Goal: Task Accomplishment & Management: Use online tool/utility

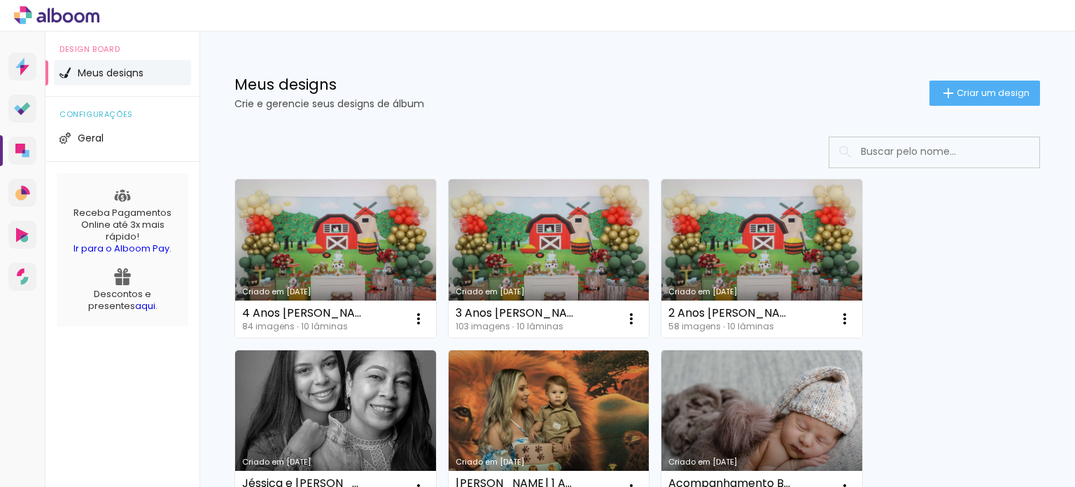
click at [351, 241] on link "Criado em [DATE]" at bounding box center [335, 258] width 201 height 158
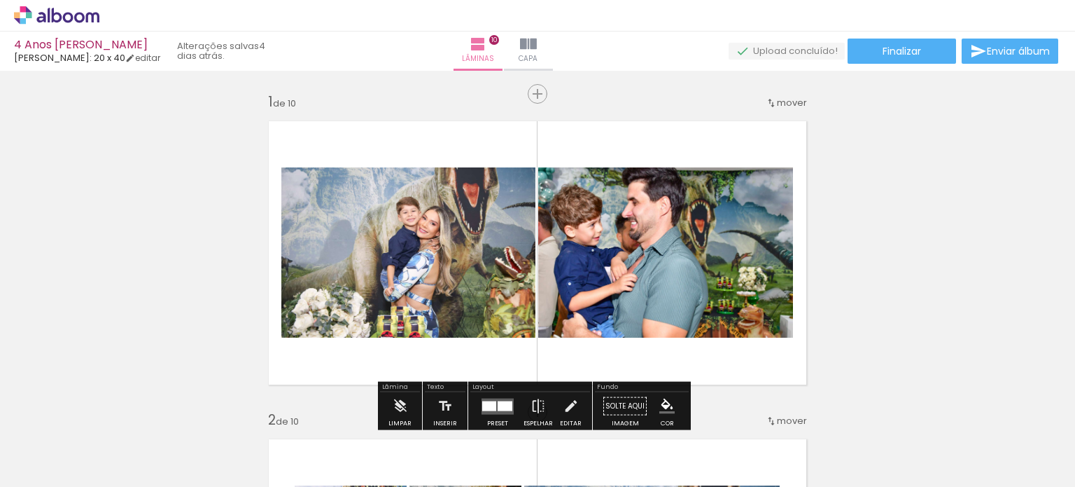
click at [115, 420] on div at bounding box center [140, 440] width 69 height 46
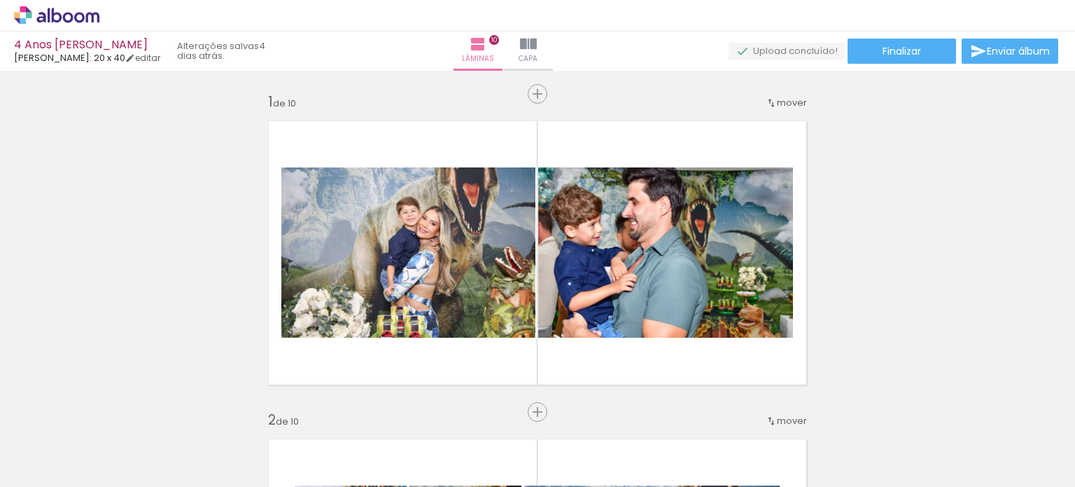
click at [115, 420] on div at bounding box center [140, 440] width 69 height 46
click at [115, 417] on iron-icon at bounding box center [109, 411] width 15 height 15
click at [116, 414] on iron-icon at bounding box center [109, 411] width 15 height 15
click at [115, 414] on iron-icon at bounding box center [109, 411] width 15 height 15
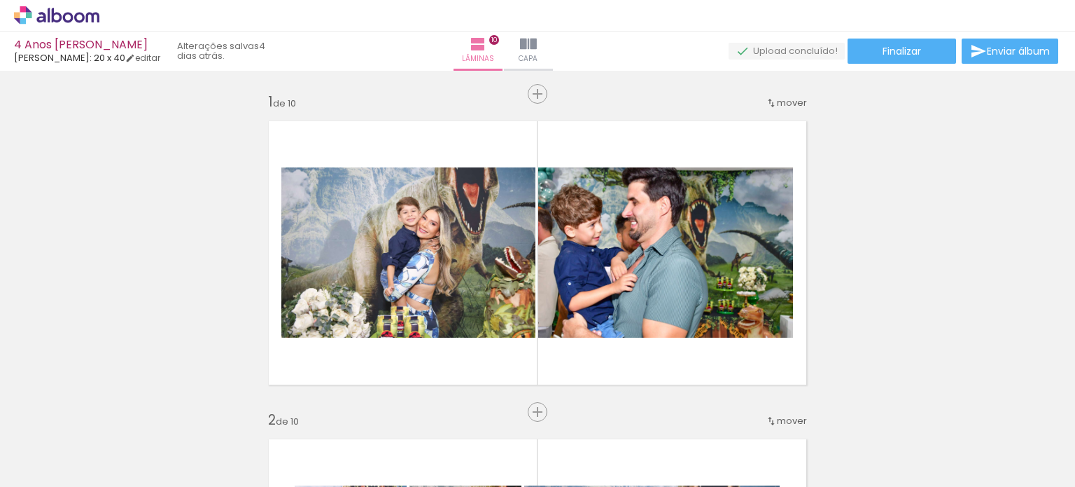
click at [115, 412] on iron-icon at bounding box center [109, 411] width 15 height 15
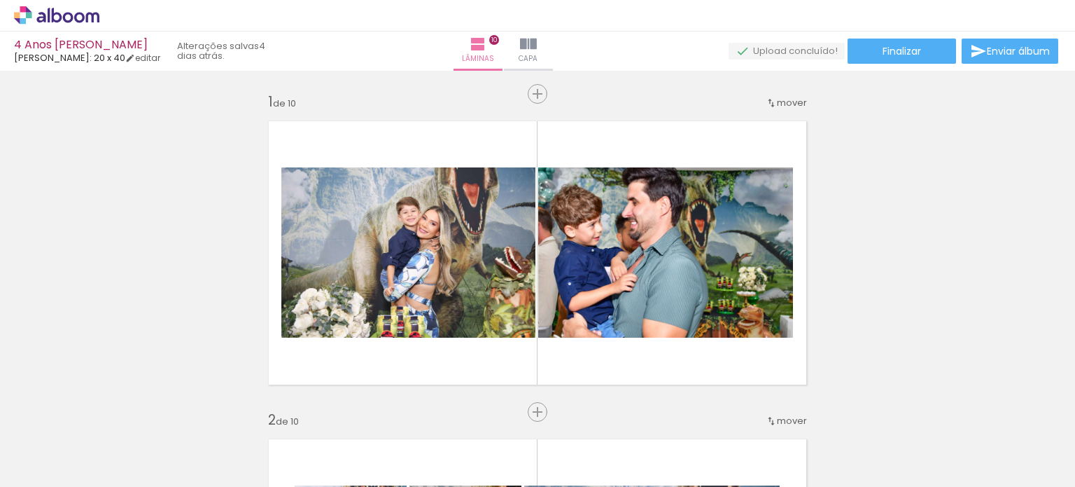
click at [115, 412] on iron-icon at bounding box center [109, 411] width 15 height 15
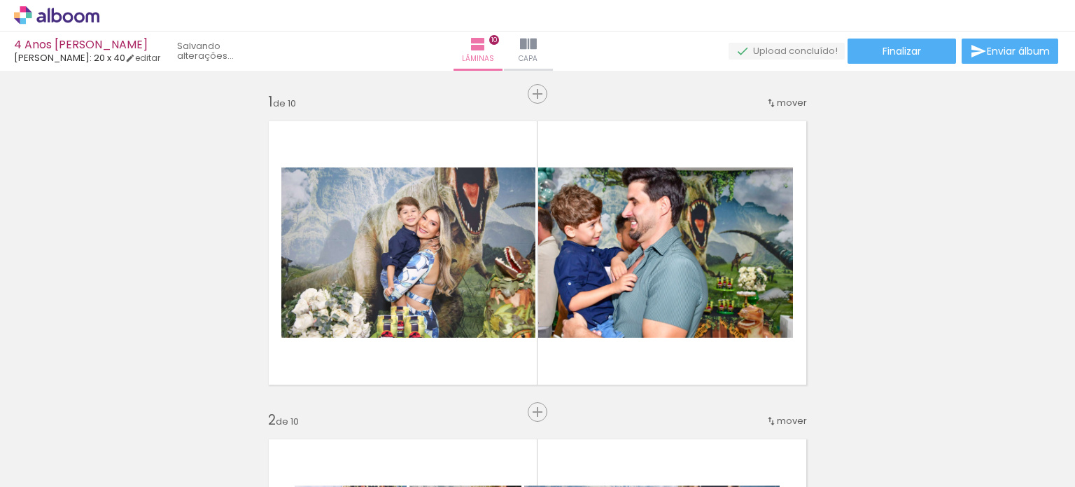
click at [115, 412] on iron-icon at bounding box center [109, 411] width 15 height 15
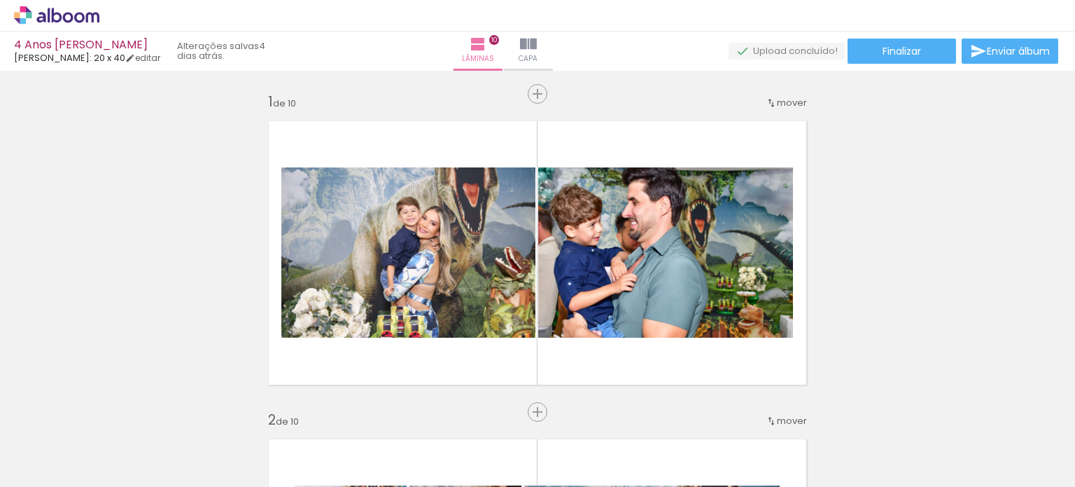
click at [115, 412] on iron-icon at bounding box center [109, 411] width 15 height 15
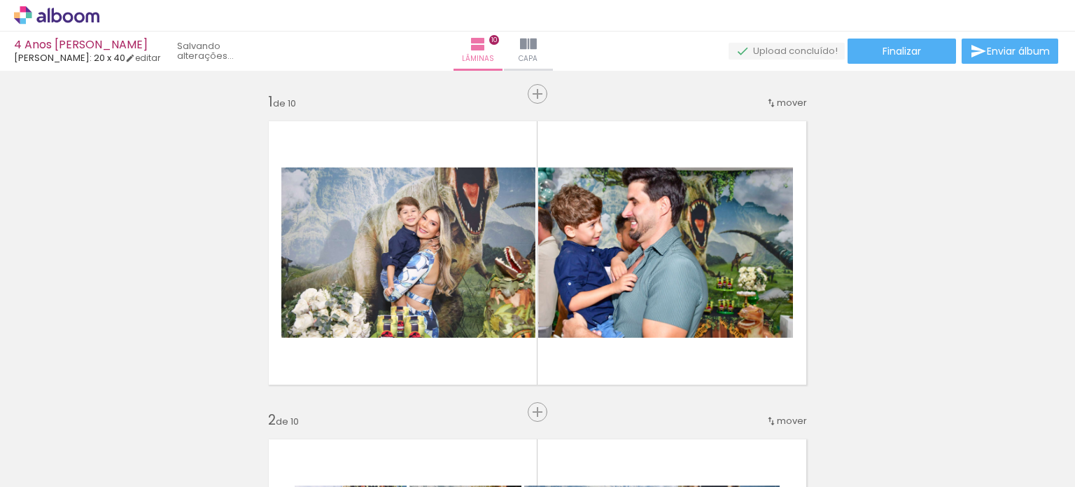
click at [115, 412] on iron-icon at bounding box center [109, 411] width 15 height 15
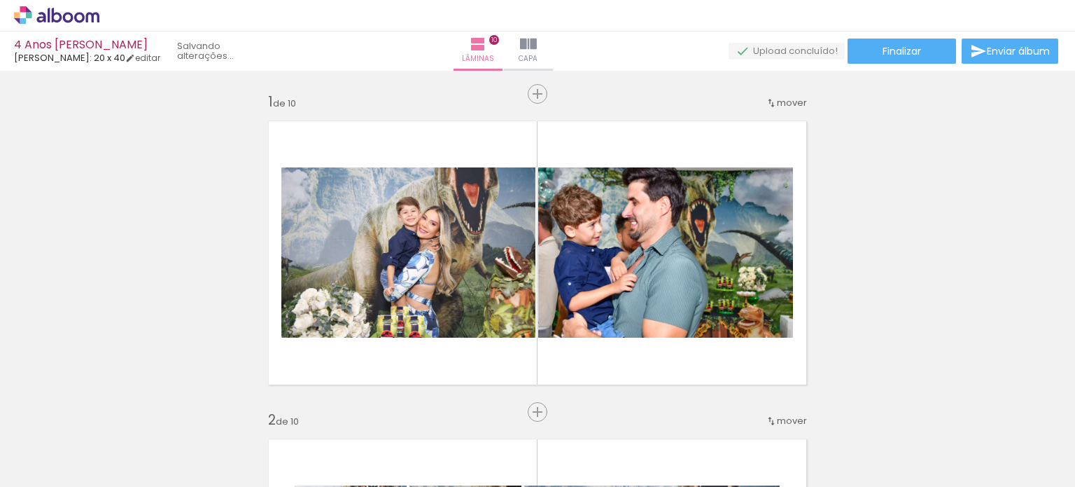
click at [115, 412] on iron-icon at bounding box center [109, 411] width 15 height 15
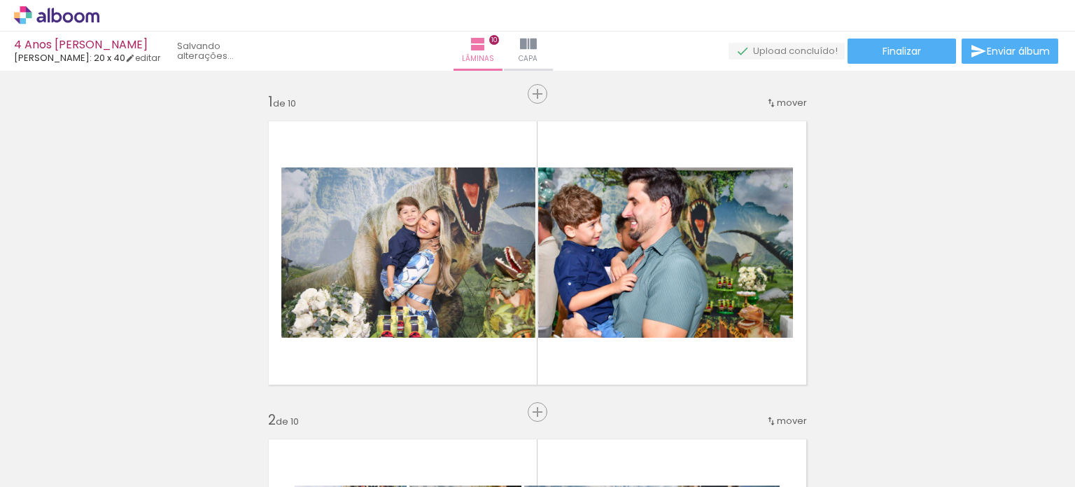
click at [115, 412] on iron-icon at bounding box center [109, 411] width 15 height 15
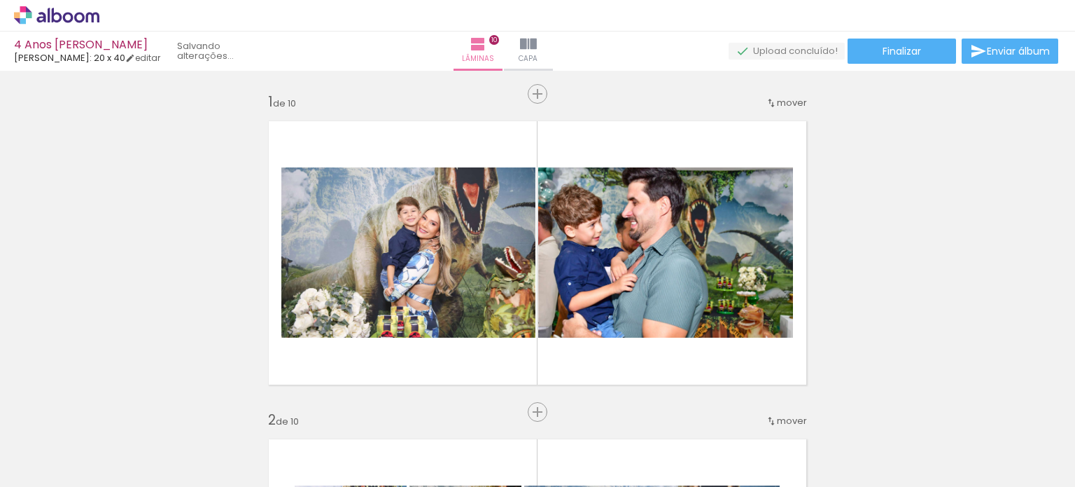
click at [115, 412] on iron-icon at bounding box center [109, 411] width 15 height 15
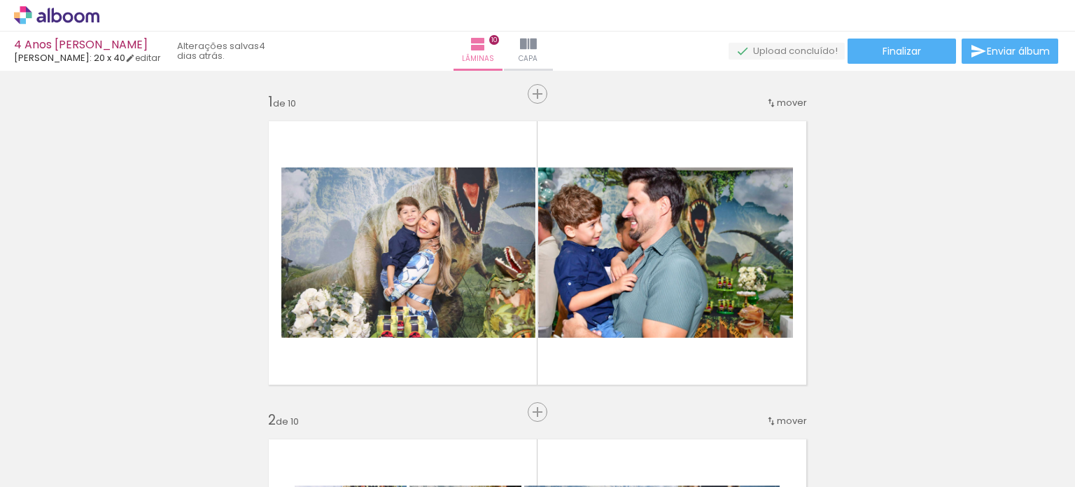
click at [115, 412] on iron-icon at bounding box center [109, 411] width 15 height 15
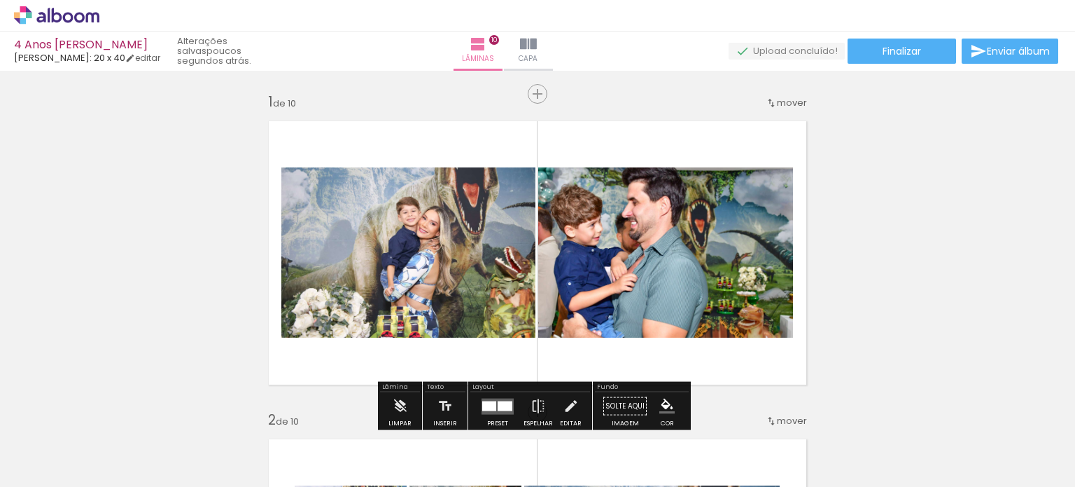
click at [60, 470] on span "Adicionar Fotos" at bounding box center [50, 467] width 42 height 15
click at [0, 0] on input "file" at bounding box center [0, 0] width 0 height 0
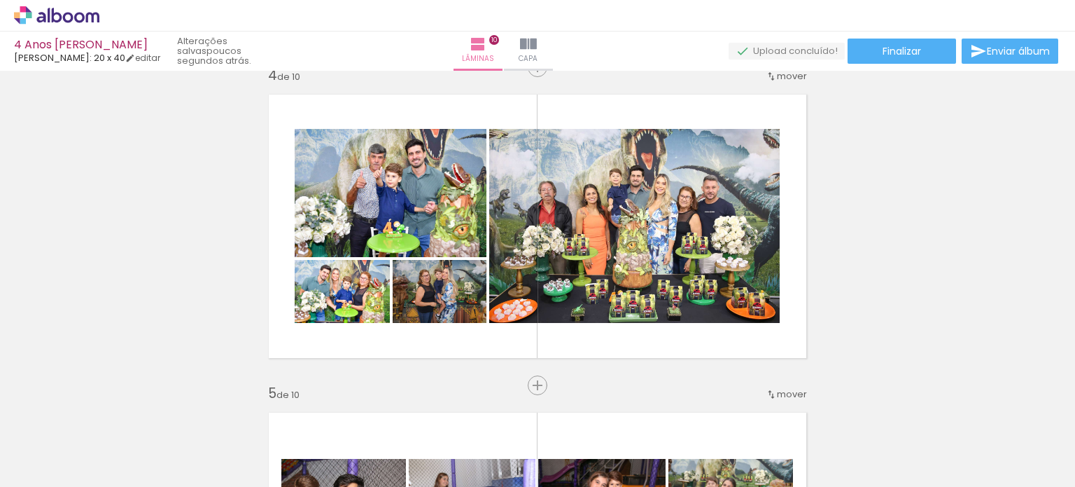
scroll to position [0, 1463]
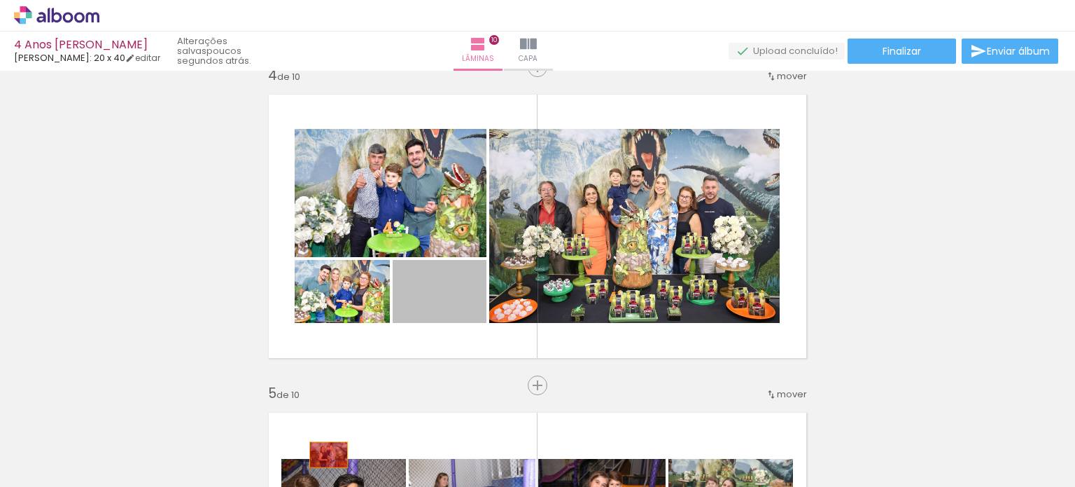
drag, startPoint x: 467, startPoint y: 299, endPoint x: 343, endPoint y: 469, distance: 210.5
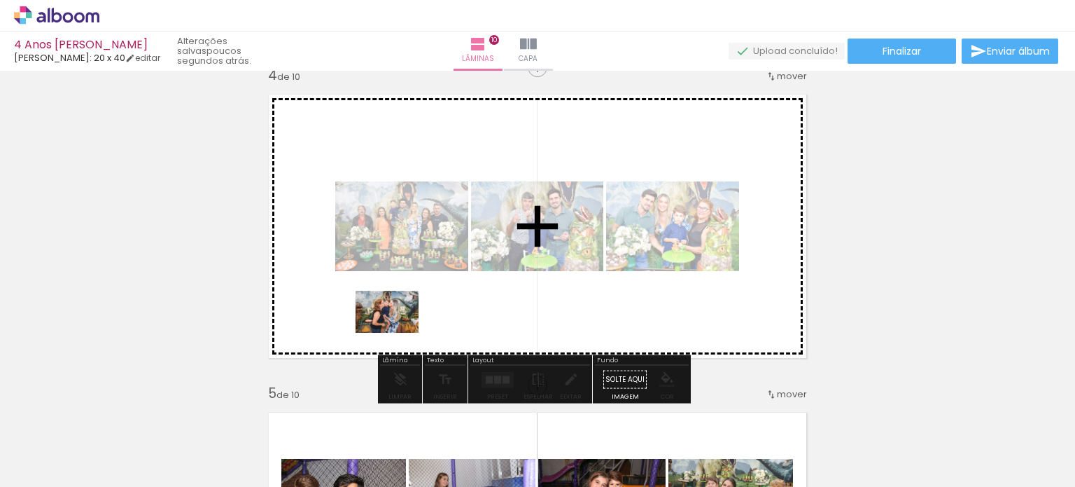
drag, startPoint x: 331, startPoint y: 445, endPoint x: 398, endPoint y: 333, distance: 130.9
click at [398, 333] on quentale-workspace at bounding box center [537, 243] width 1075 height 487
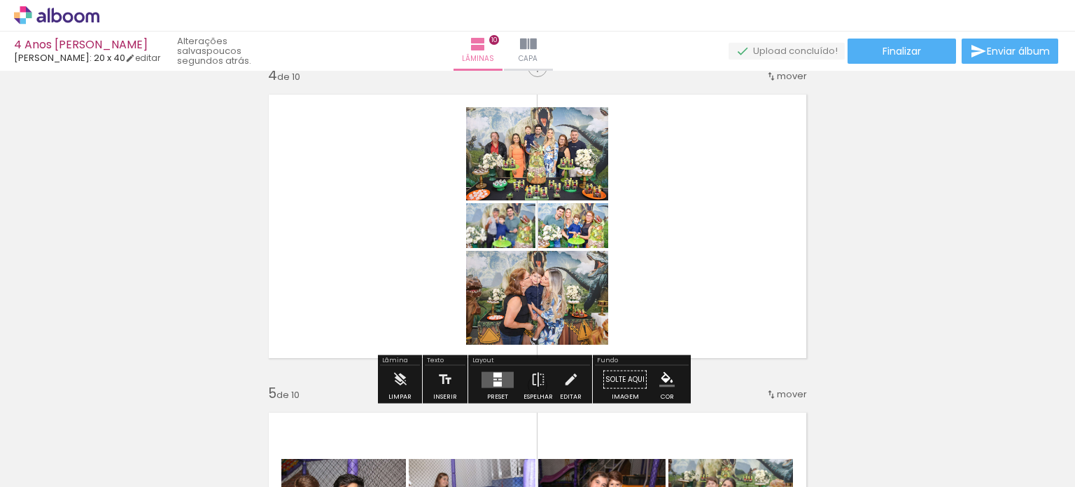
click at [483, 380] on quentale-layouter at bounding box center [498, 379] width 32 height 16
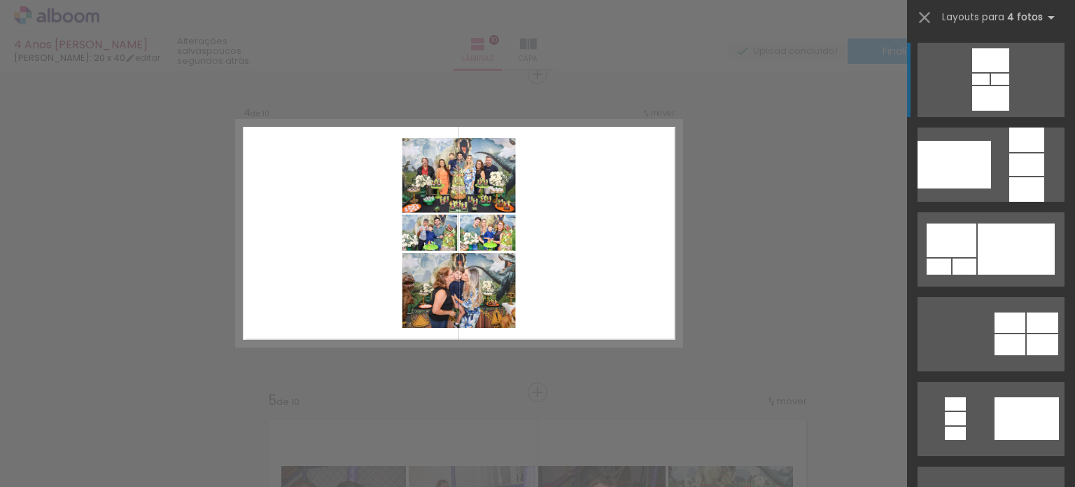
scroll to position [971, 0]
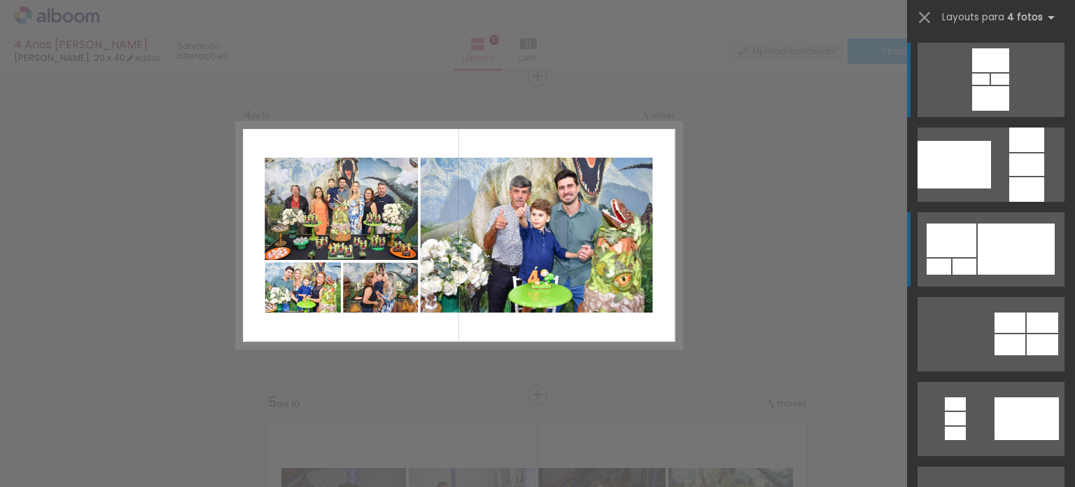
click at [1009, 246] on div at bounding box center [1016, 248] width 77 height 51
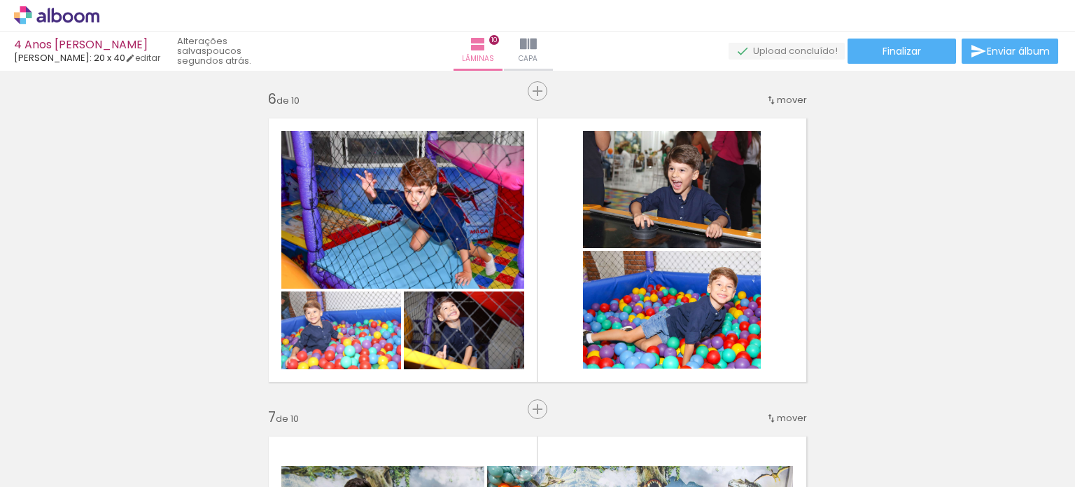
scroll to position [1601, 0]
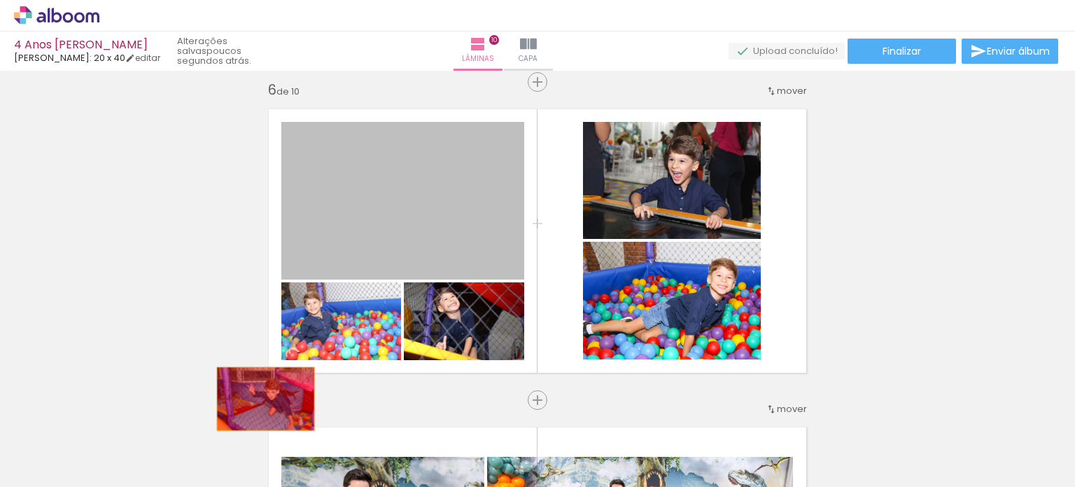
drag, startPoint x: 437, startPoint y: 210, endPoint x: 389, endPoint y: 335, distance: 134.3
click at [254, 411] on quentale-workspace at bounding box center [537, 243] width 1075 height 487
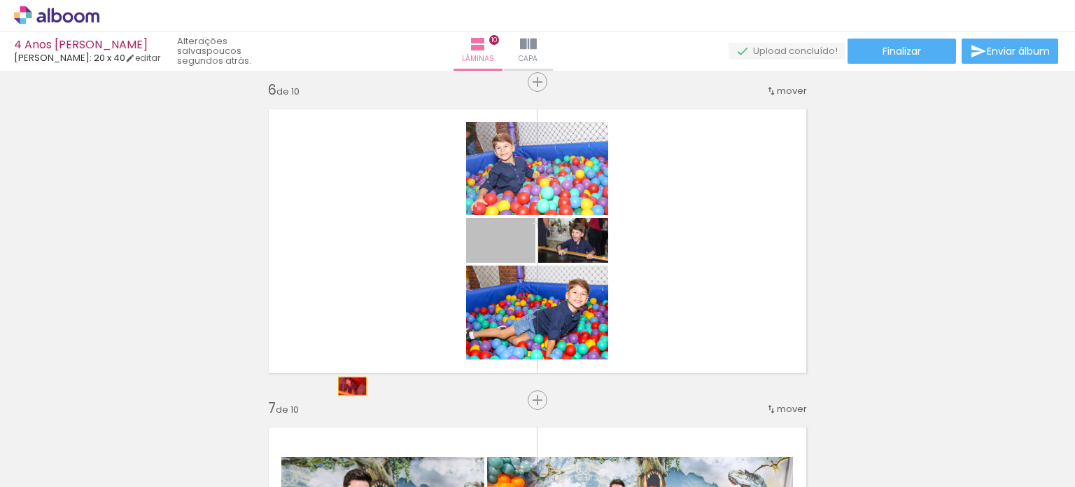
drag, startPoint x: 522, startPoint y: 240, endPoint x: 342, endPoint y: 395, distance: 237.3
click at [342, 395] on div "Inserir lâmina 1 de 10 Inserir lâmina 2 de 10 Inserir lâmina 3 de 10 Inserir lâ…" at bounding box center [537, 222] width 1075 height 3497
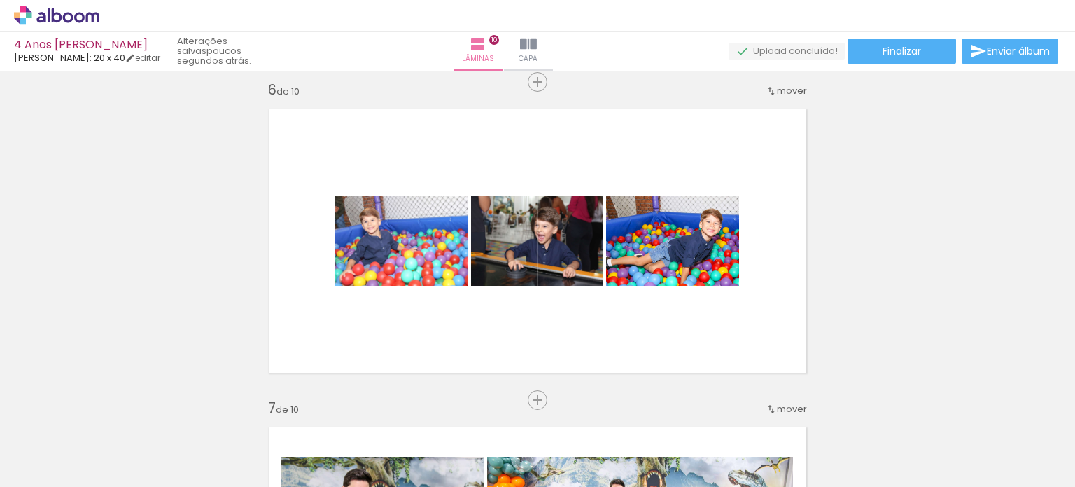
scroll to position [0, 624]
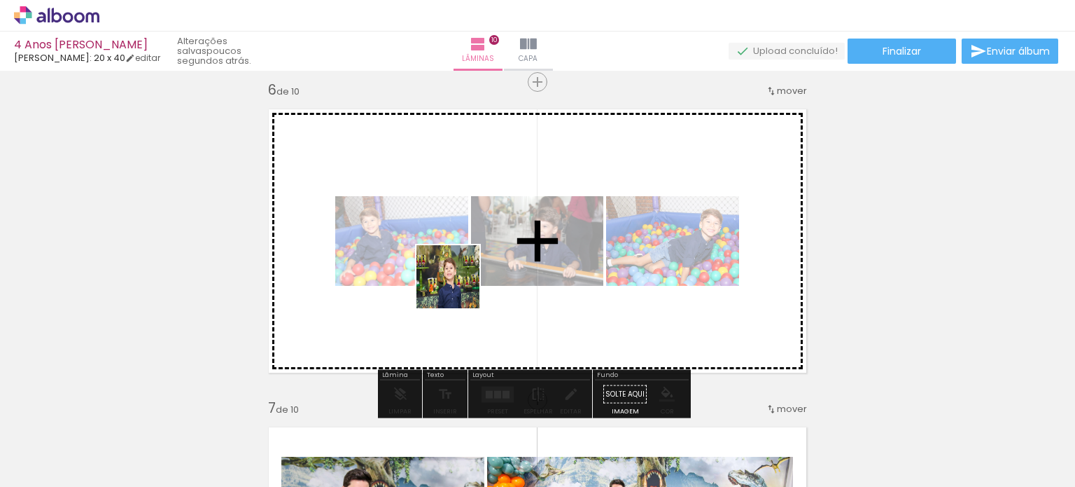
drag, startPoint x: 461, startPoint y: 447, endPoint x: 458, endPoint y: 246, distance: 201.0
click at [458, 246] on quentale-workspace at bounding box center [537, 243] width 1075 height 487
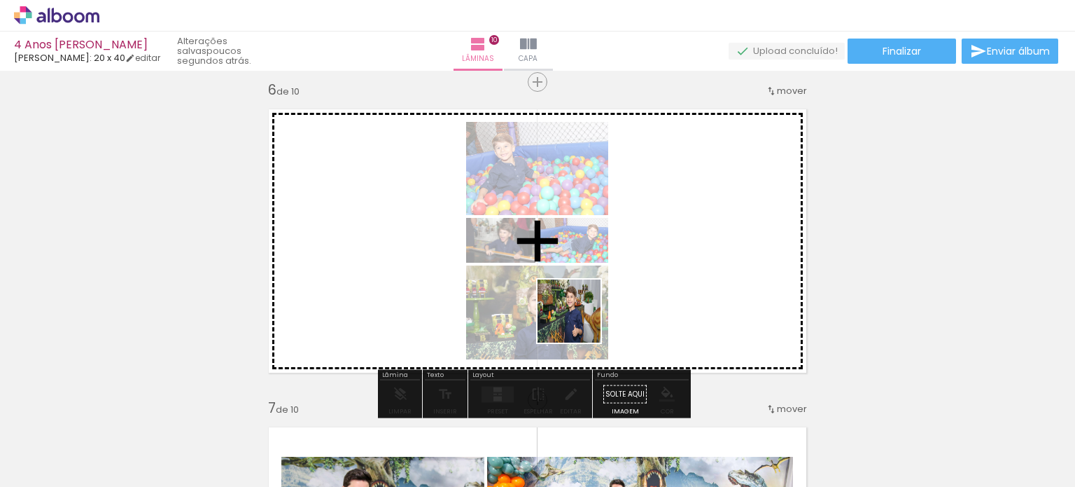
drag, startPoint x: 548, startPoint y: 453, endPoint x: 613, endPoint y: 281, distance: 183.9
click at [613, 281] on quentale-workspace at bounding box center [537, 243] width 1075 height 487
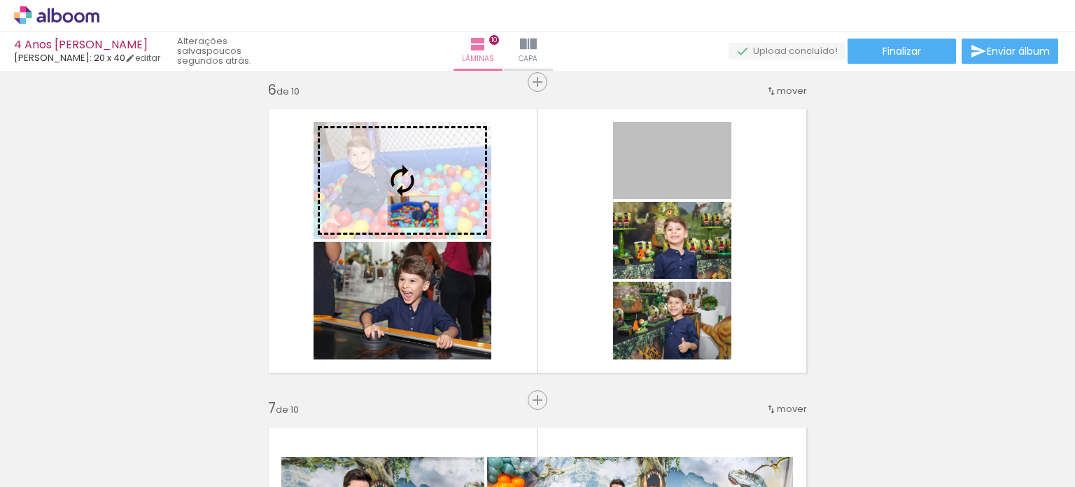
drag, startPoint x: 678, startPoint y: 186, endPoint x: 410, endPoint y: 211, distance: 270.0
click at [0, 0] on slot at bounding box center [0, 0] width 0 height 0
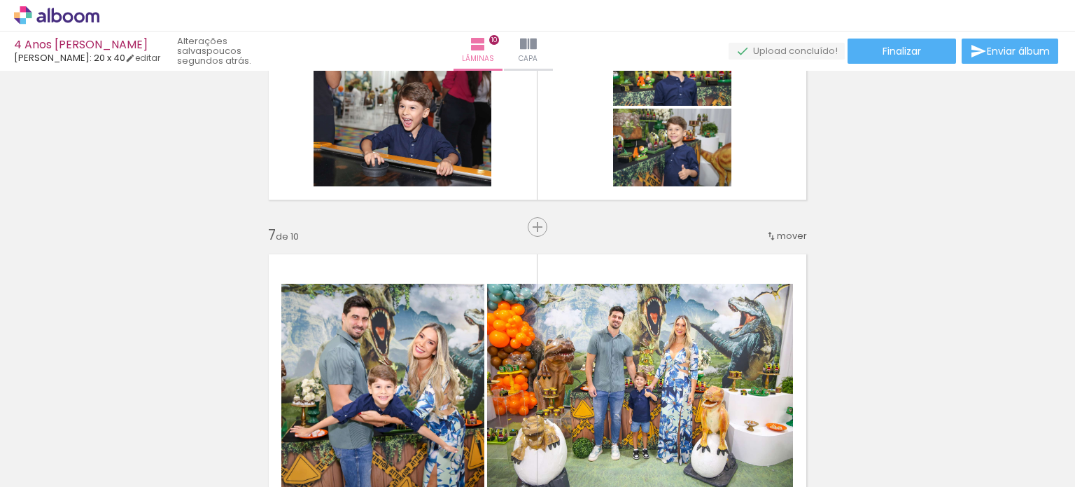
scroll to position [1671, 0]
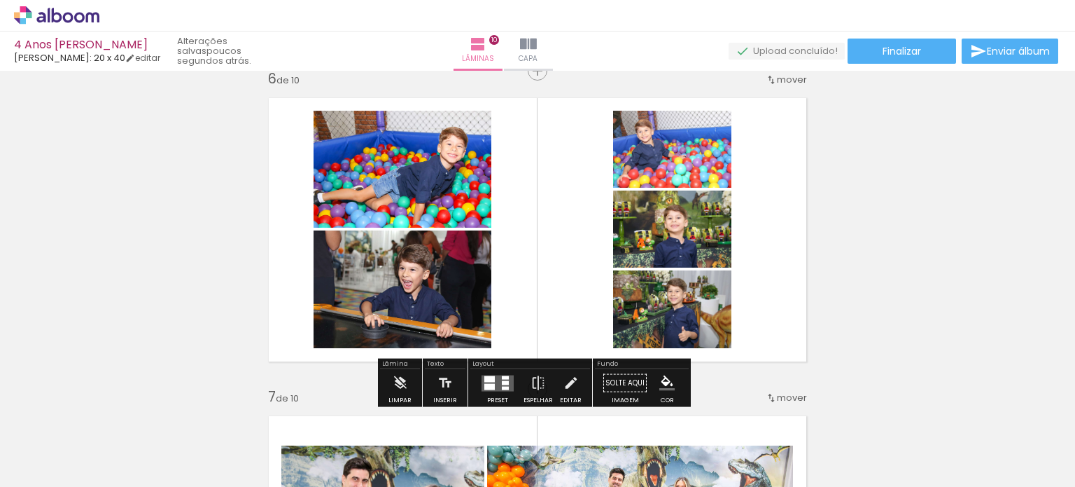
click at [59, 464] on span "Adicionar Fotos" at bounding box center [50, 467] width 42 height 15
click at [0, 0] on input "file" at bounding box center [0, 0] width 0 height 0
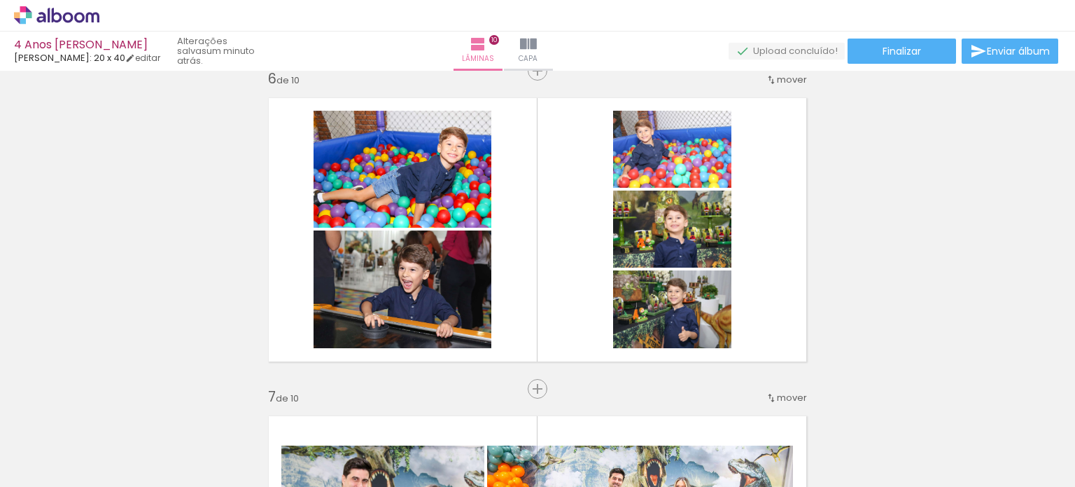
click at [36, 468] on span "Adicionar Fotos" at bounding box center [50, 467] width 42 height 15
click at [0, 0] on input "file" at bounding box center [0, 0] width 0 height 0
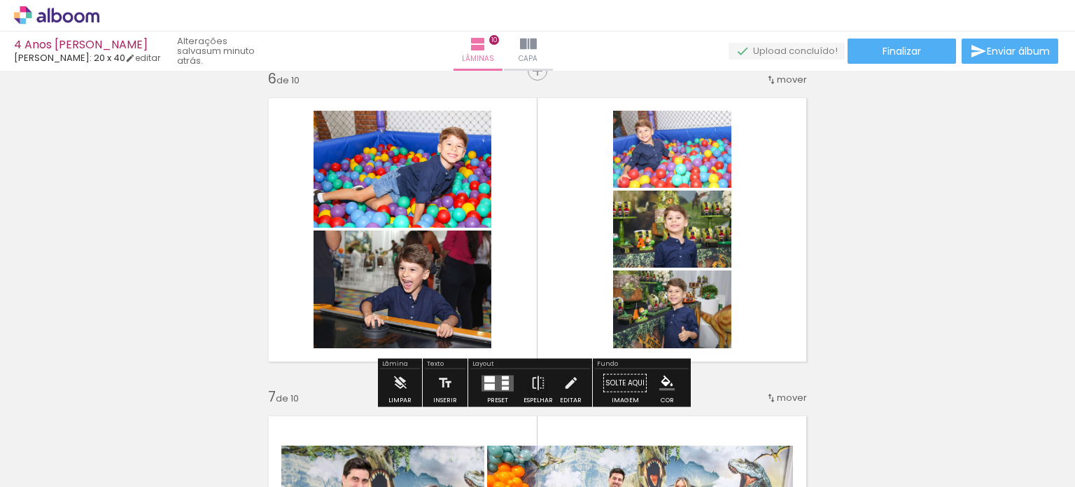
click at [181, 418] on iron-icon at bounding box center [188, 411] width 15 height 15
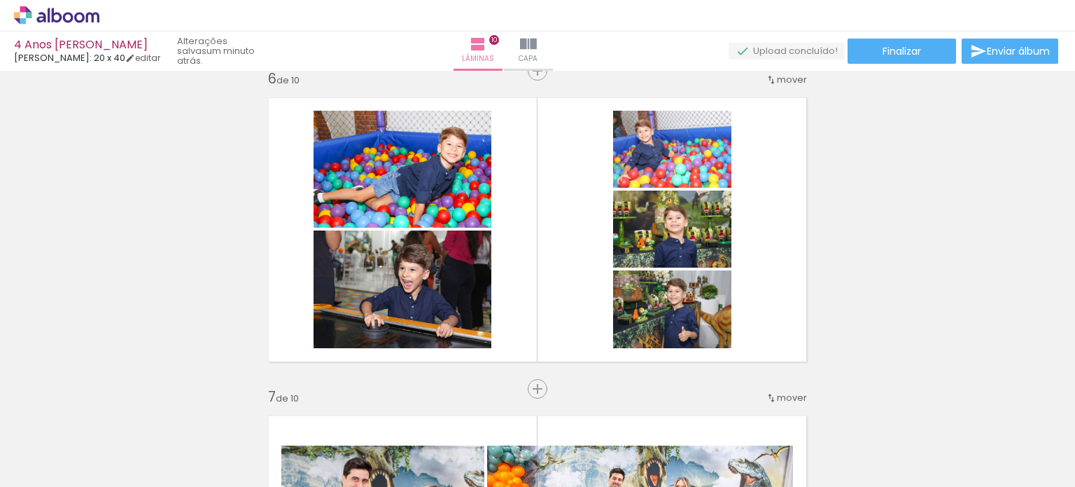
scroll to position [0, 1934]
click at [379, 417] on iron-icon at bounding box center [371, 411] width 15 height 15
click at [50, 464] on span "Adicionar Fotos" at bounding box center [50, 467] width 42 height 15
click at [0, 0] on input "file" at bounding box center [0, 0] width 0 height 0
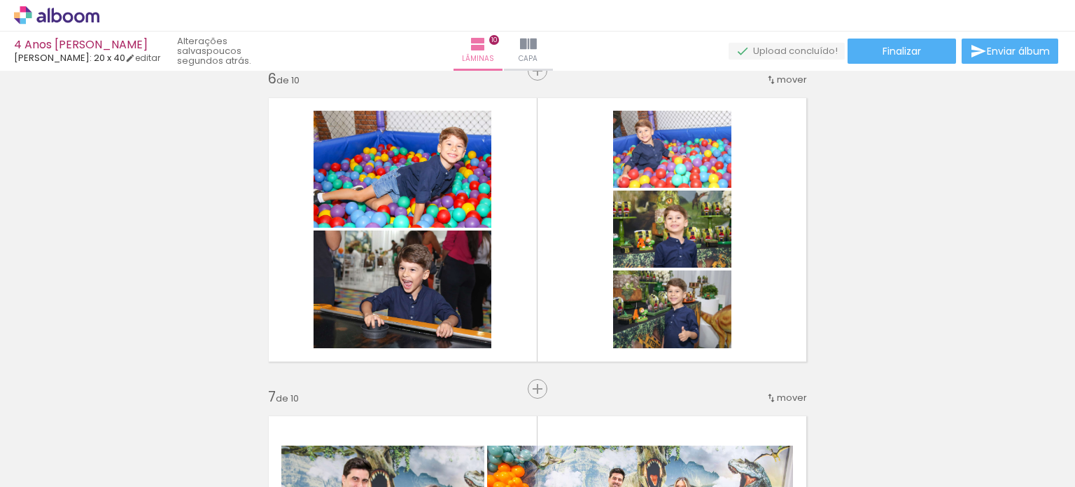
click at [34, 467] on span "Adicionar Fotos" at bounding box center [50, 467] width 42 height 15
click at [0, 0] on input "file" at bounding box center [0, 0] width 0 height 0
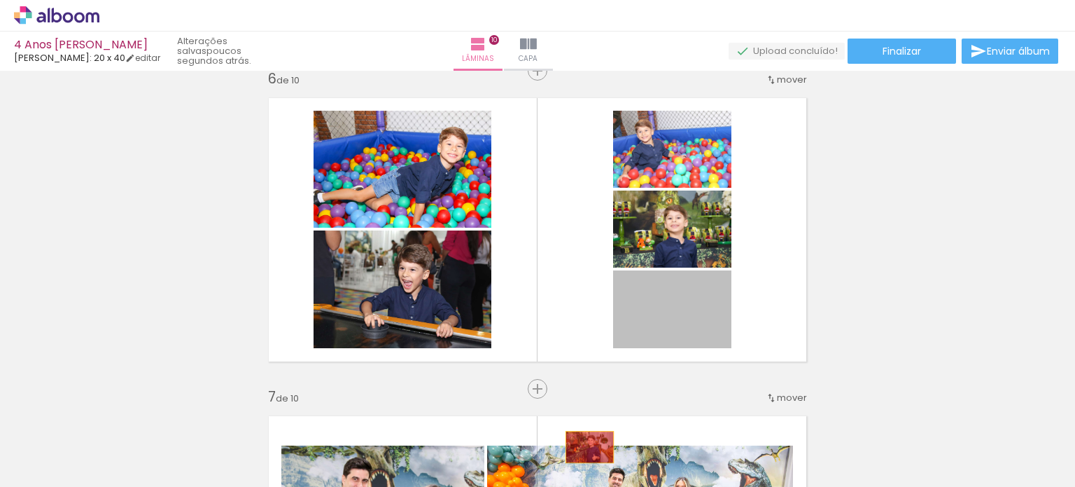
drag, startPoint x: 699, startPoint y: 324, endPoint x: 585, endPoint y: 451, distance: 170.1
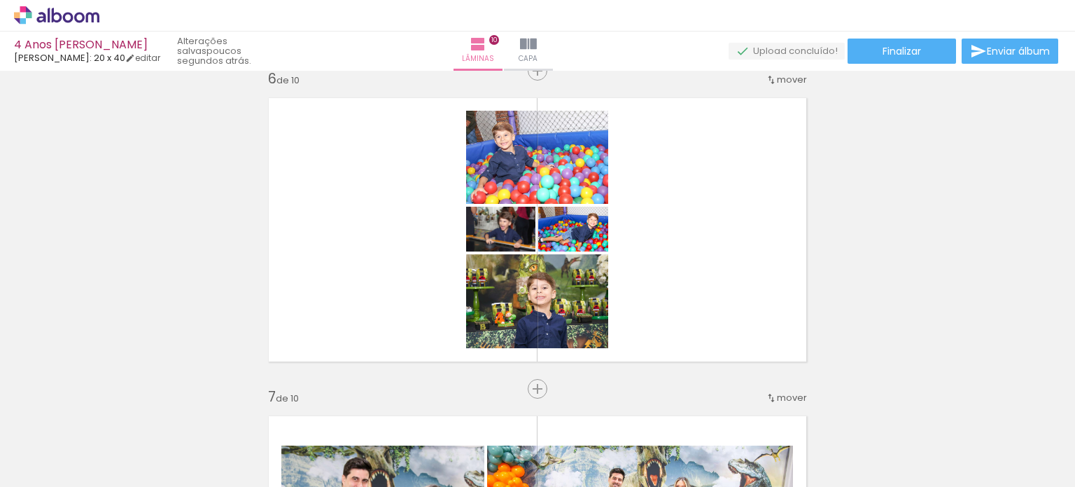
scroll to position [0, 568]
drag, startPoint x: 487, startPoint y: 412, endPoint x: 502, endPoint y: 445, distance: 36.0
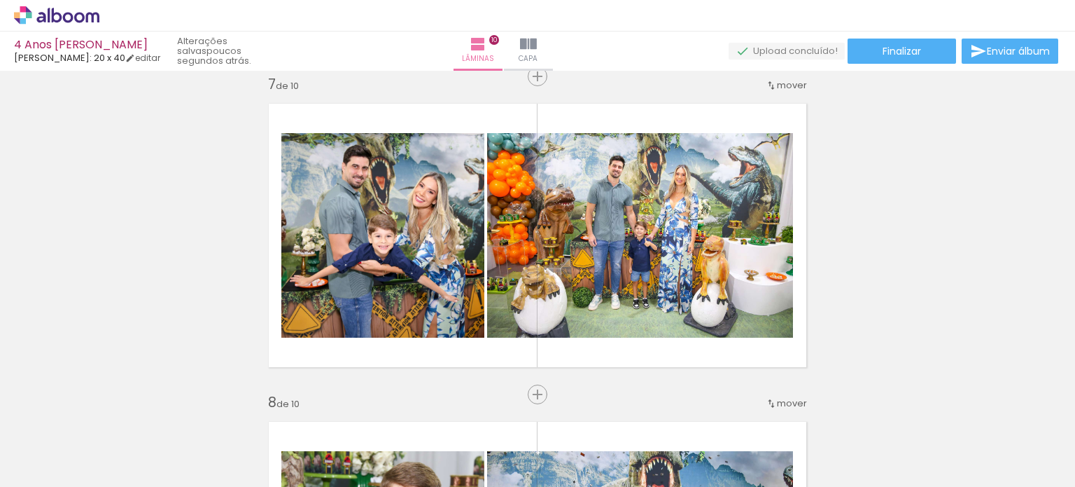
scroll to position [0, 1787]
click at [517, 435] on div at bounding box center [548, 439] width 63 height 39
click at [43, 461] on span "Adicionar Fotos" at bounding box center [50, 467] width 42 height 15
click at [0, 0] on input "file" at bounding box center [0, 0] width 0 height 0
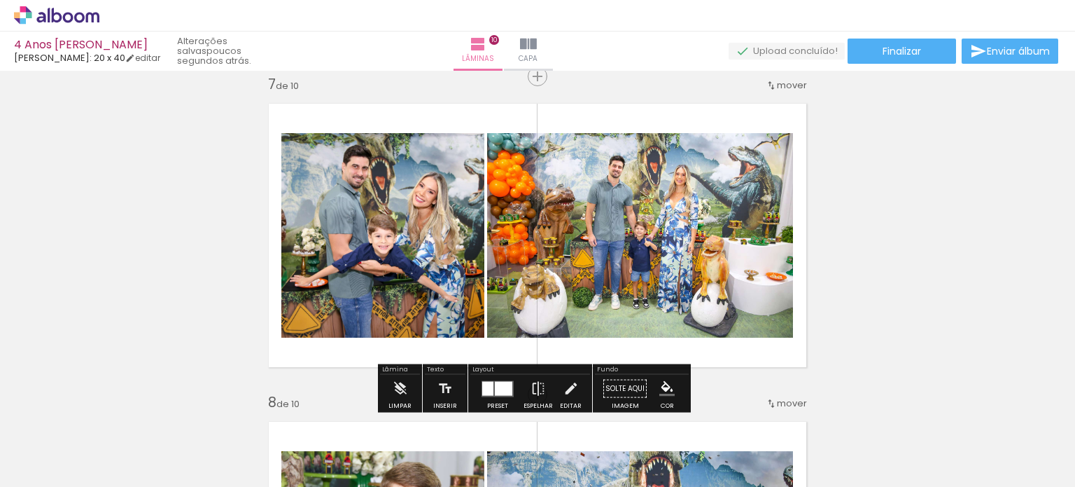
click at [50, 475] on span "Adicionar Fotos" at bounding box center [50, 467] width 42 height 15
click at [0, 0] on input "file" at bounding box center [0, 0] width 0 height 0
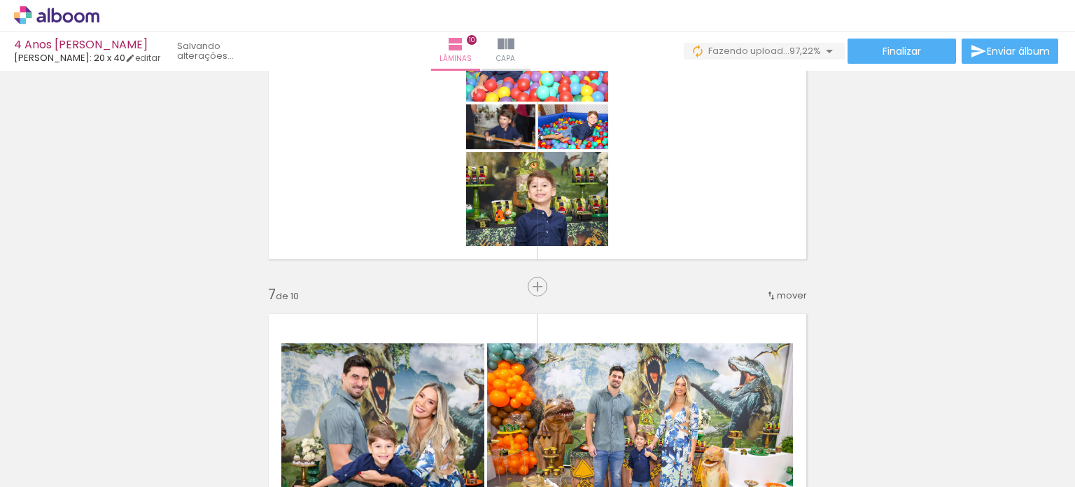
scroll to position [1645, 0]
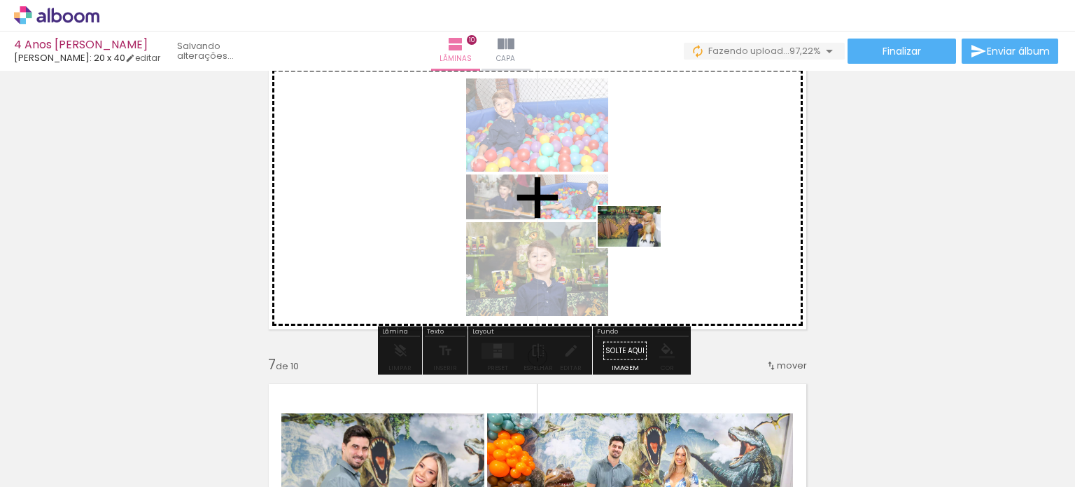
drag, startPoint x: 1024, startPoint y: 456, endPoint x: 631, endPoint y: 244, distance: 446.7
click at [631, 244] on quentale-workspace at bounding box center [537, 243] width 1075 height 487
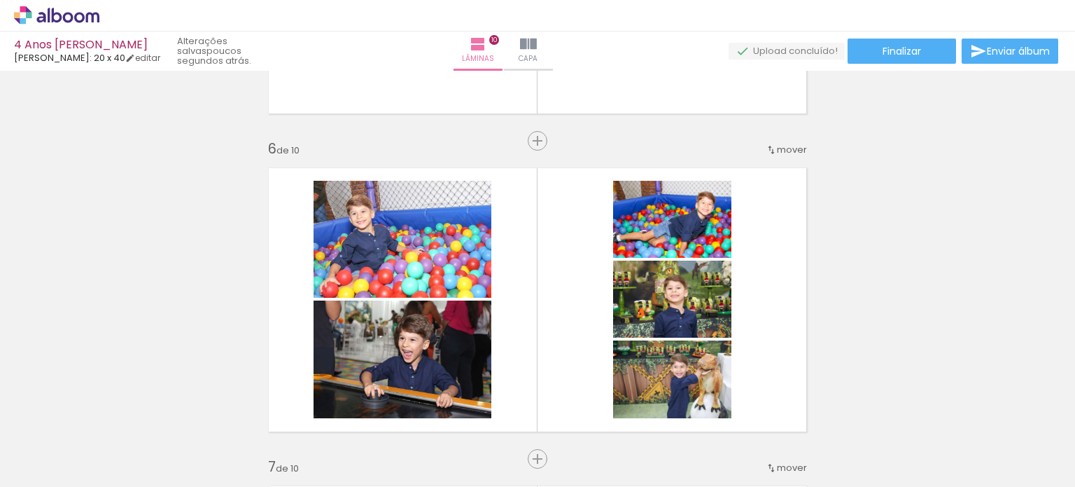
scroll to position [1612, 0]
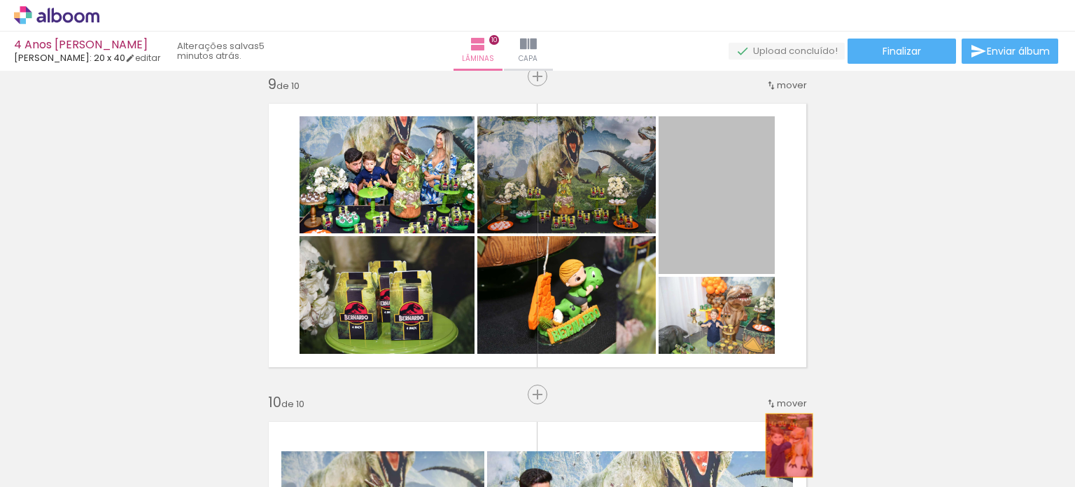
drag, startPoint x: 737, startPoint y: 225, endPoint x: 784, endPoint y: 445, distance: 224.8
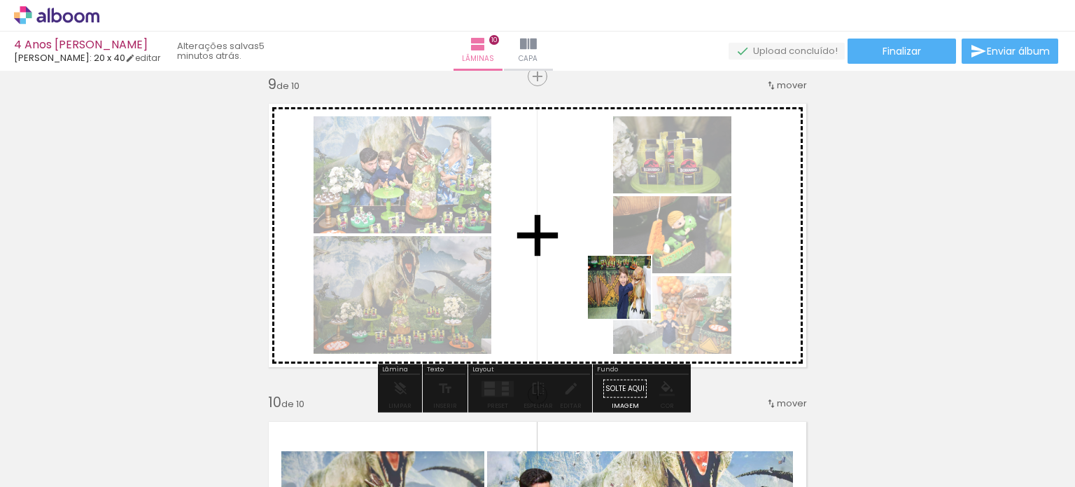
drag, startPoint x: 804, startPoint y: 454, endPoint x: 547, endPoint y: 264, distance: 319.4
click at [547, 264] on quentale-workspace at bounding box center [537, 243] width 1075 height 487
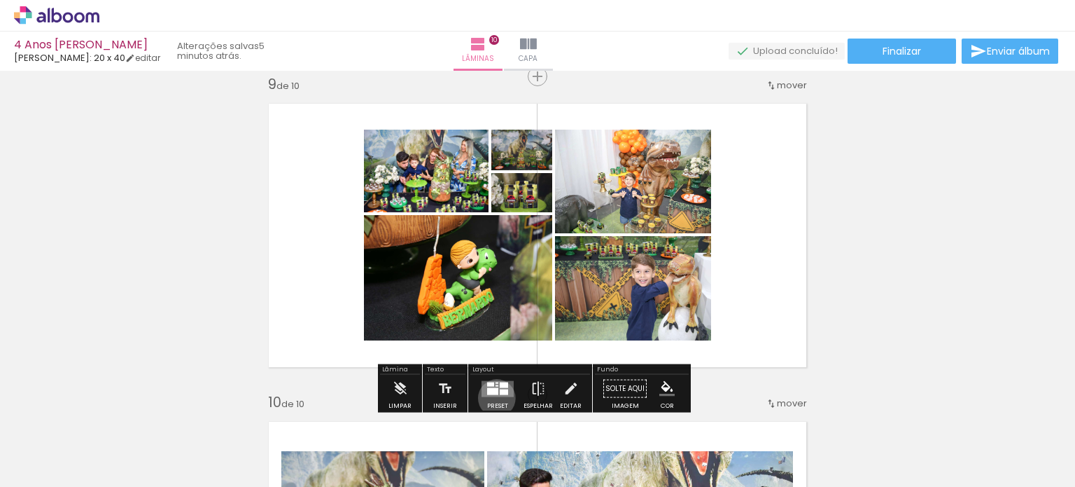
click at [493, 397] on div at bounding box center [498, 389] width 38 height 28
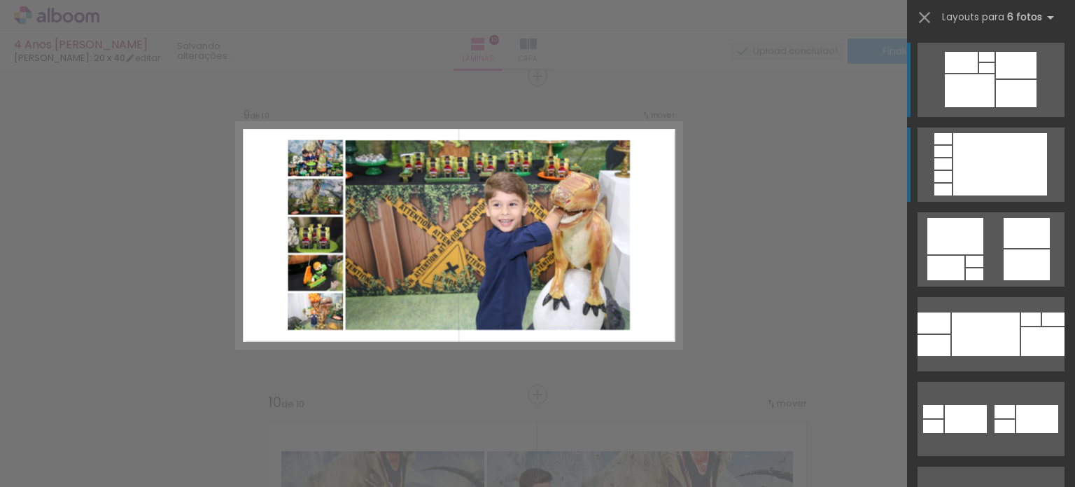
click at [970, 172] on div at bounding box center [1001, 164] width 94 height 62
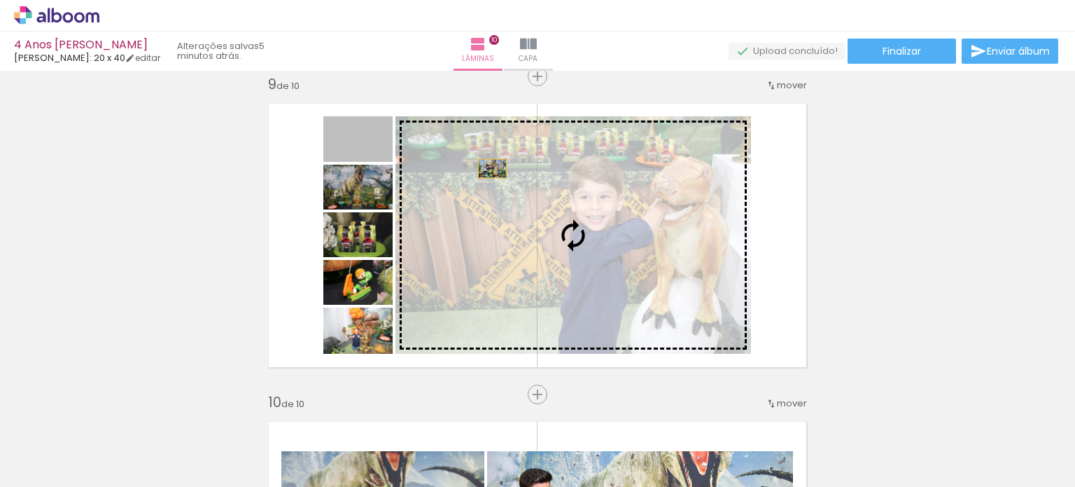
drag, startPoint x: 378, startPoint y: 151, endPoint x: 516, endPoint y: 172, distance: 139.6
click at [0, 0] on slot at bounding box center [0, 0] width 0 height 0
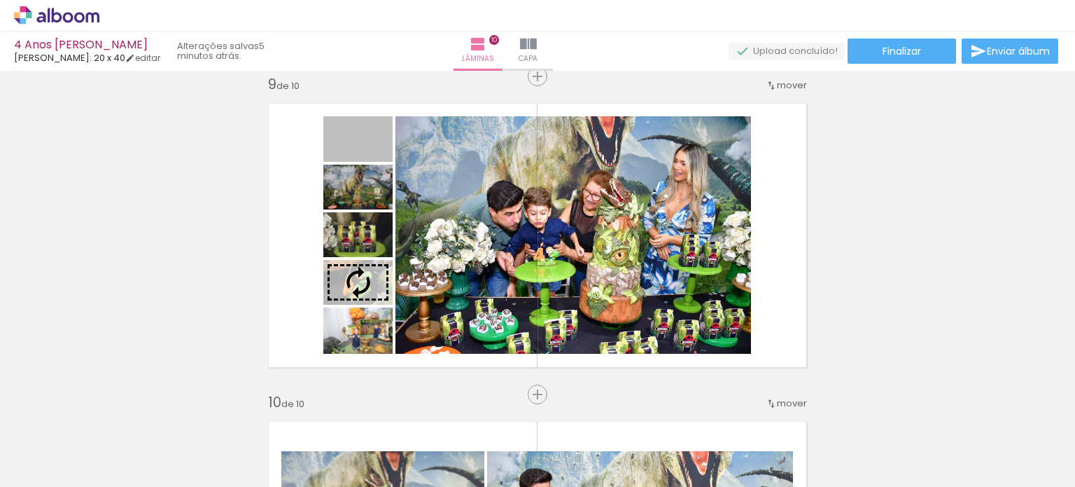
drag, startPoint x: 377, startPoint y: 151, endPoint x: 369, endPoint y: 328, distance: 178.0
click at [0, 0] on slot at bounding box center [0, 0] width 0 height 0
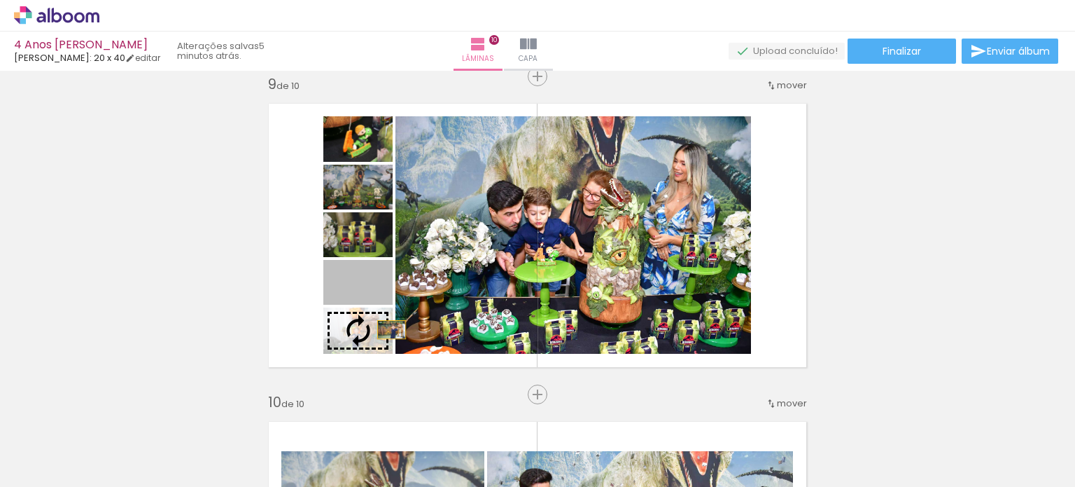
drag, startPoint x: 384, startPoint y: 285, endPoint x: 386, endPoint y: 332, distance: 46.9
click at [0, 0] on slot at bounding box center [0, 0] width 0 height 0
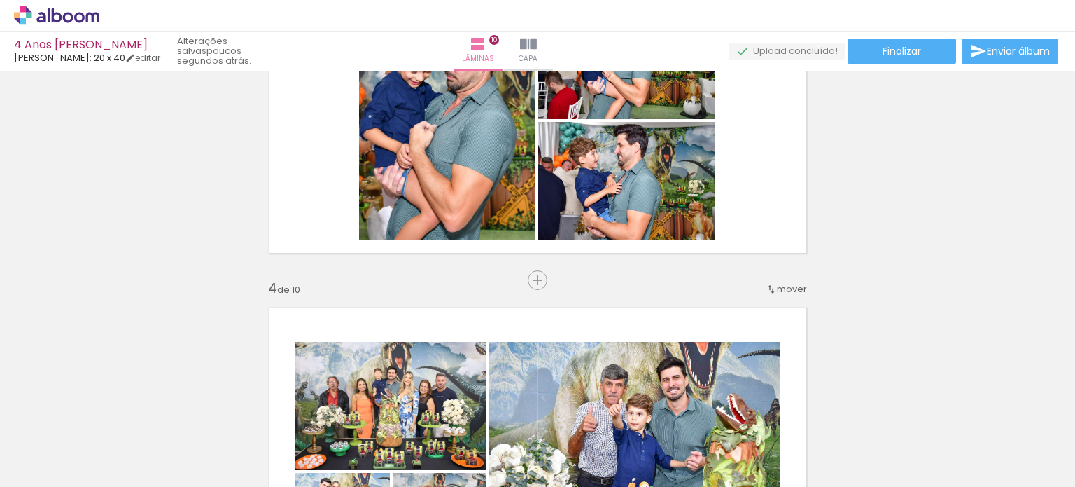
scroll to position [980, 0]
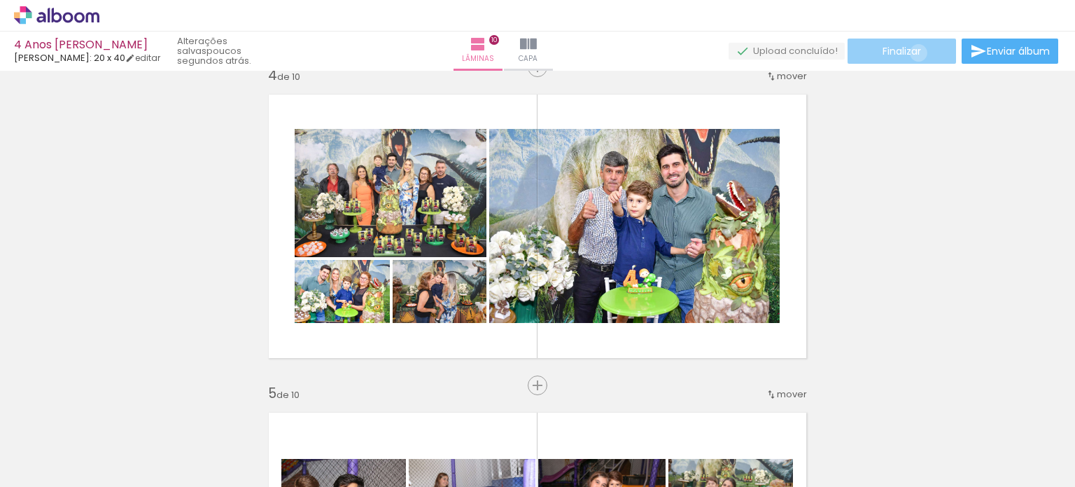
click at [914, 53] on span "Finalizar" at bounding box center [902, 51] width 39 height 10
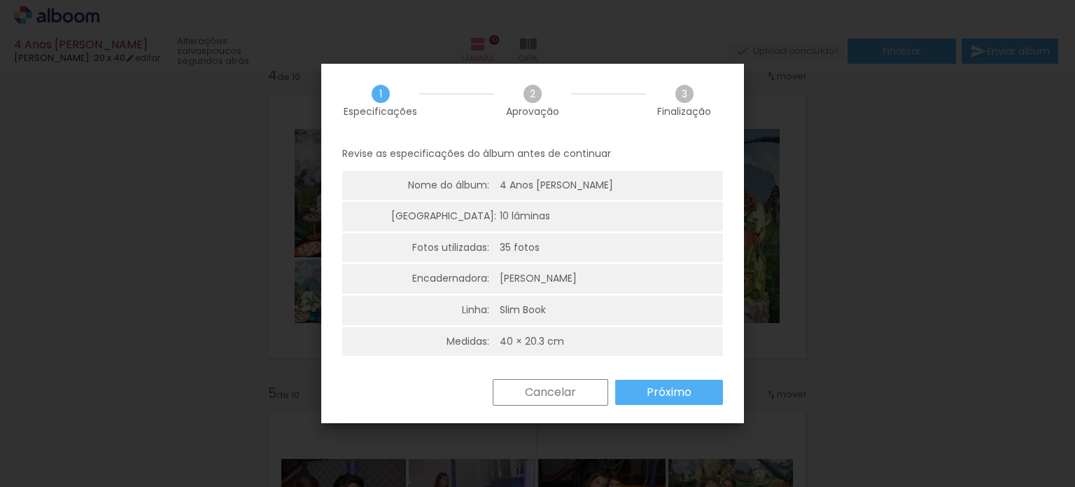
click at [0, 0] on slot "Próximo" at bounding box center [0, 0] width 0 height 0
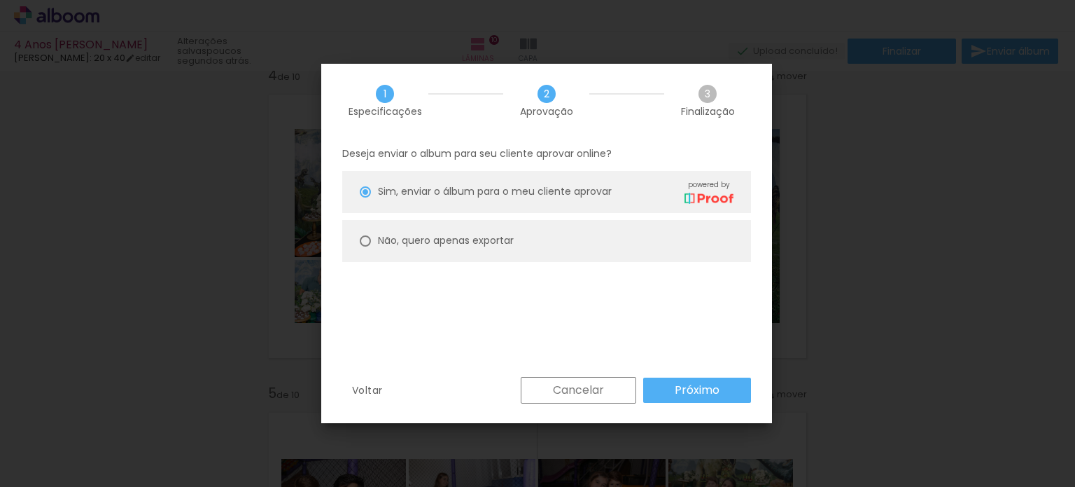
drag, startPoint x: 487, startPoint y: 233, endPoint x: 496, endPoint y: 235, distance: 8.5
click at [489, 204] on div "Não, quero apenas exportar" at bounding box center [556, 191] width 356 height 25
type paper-radio-button "on"
click at [0, 0] on slot "Próximo" at bounding box center [0, 0] width 0 height 0
type input "Alta, 300 DPI"
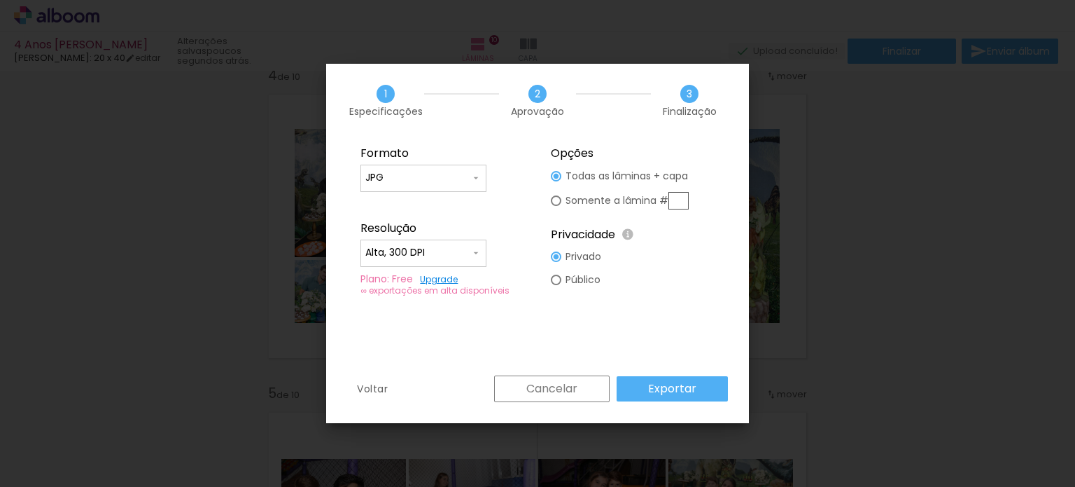
click at [469, 169] on paper-input-container "JPG" at bounding box center [424, 179] width 126 height 28
click at [421, 209] on paper-item "PDF" at bounding box center [424, 204] width 126 height 28
type input "PDF"
click at [0, 0] on slot "Exportar" at bounding box center [0, 0] width 0 height 0
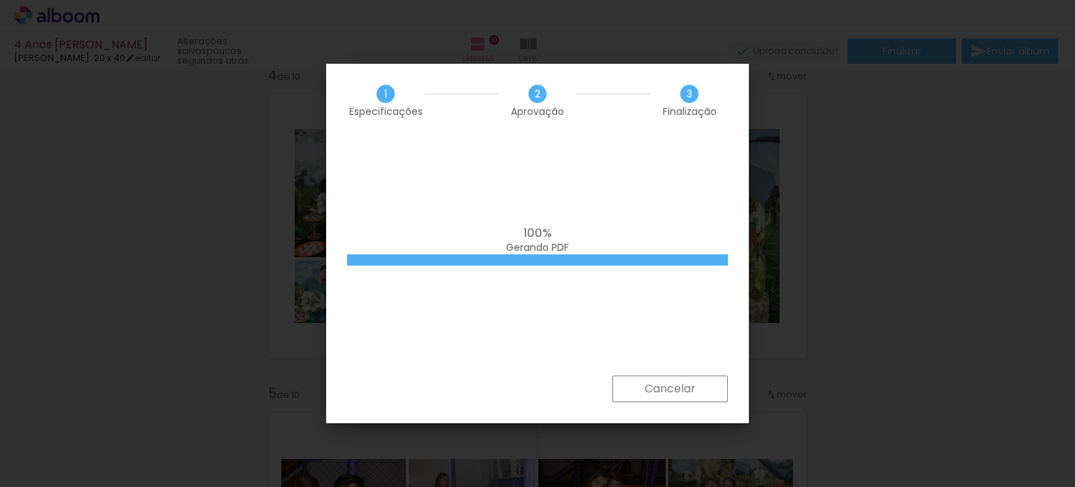
scroll to position [0, 2101]
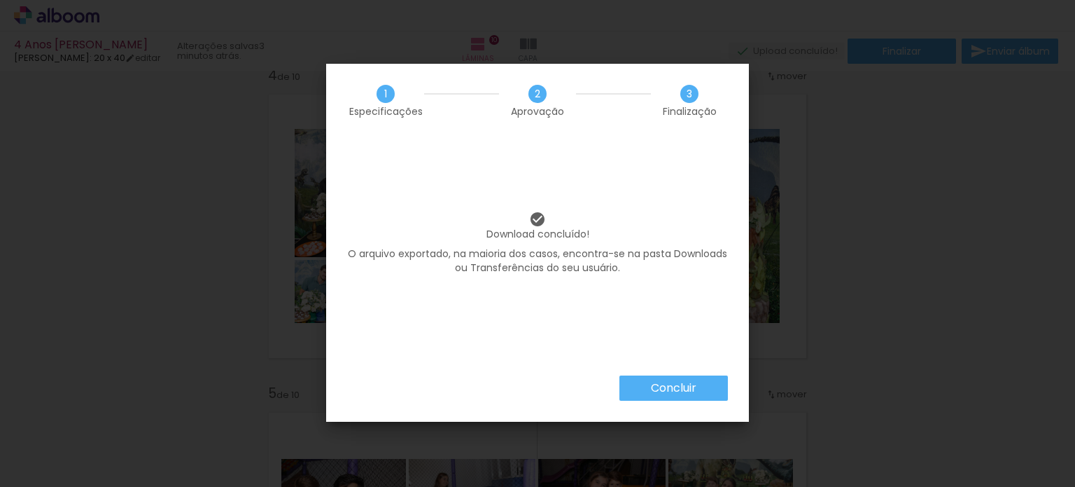
scroll to position [0, 2101]
click at [0, 0] on slot "Concluir" at bounding box center [0, 0] width 0 height 0
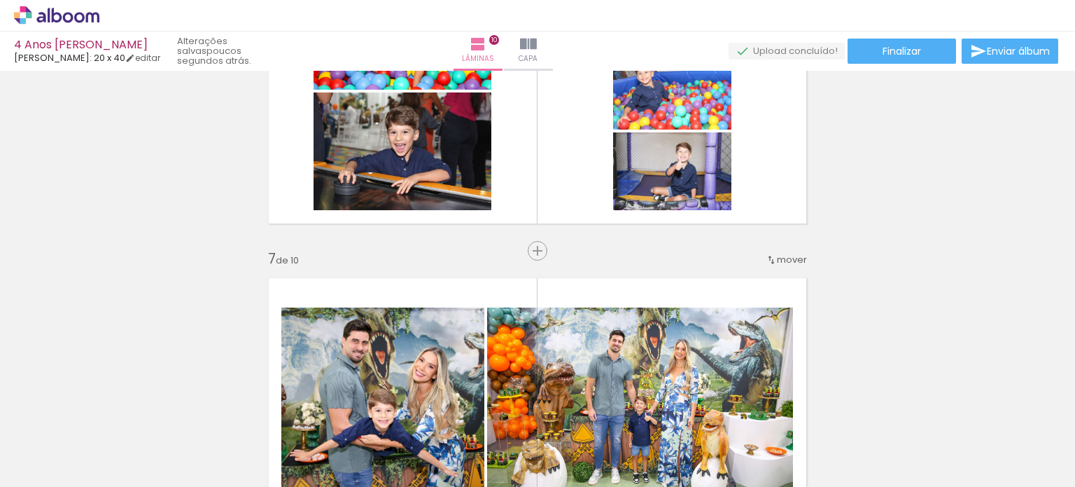
scroll to position [1610, 0]
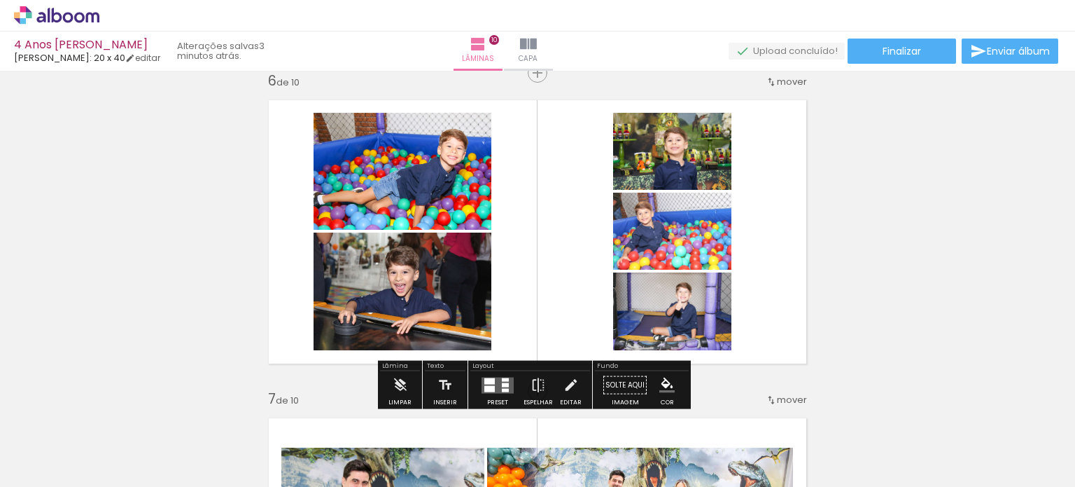
click at [29, 470] on iron-icon at bounding box center [20, 467] width 17 height 17
click at [0, 0] on input "file" at bounding box center [0, 0] width 0 height 0
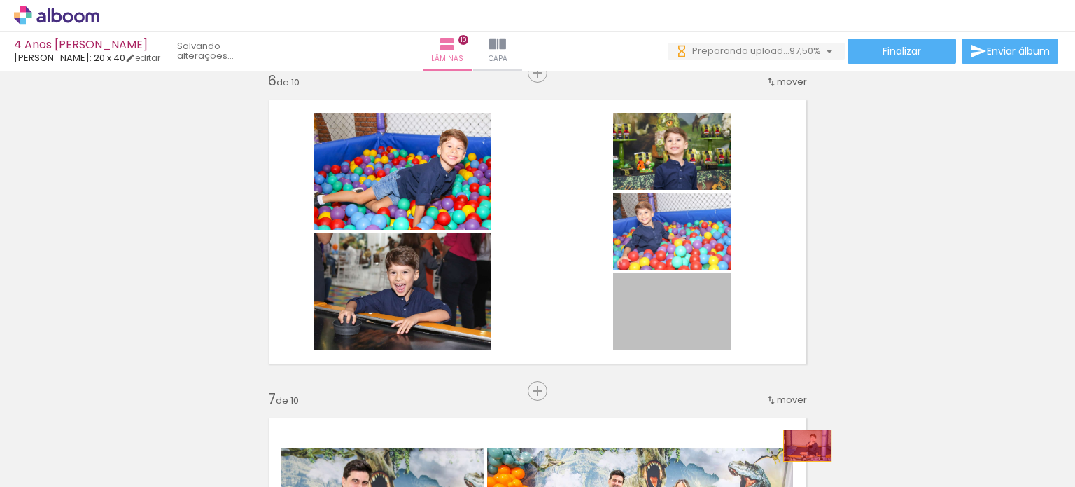
drag, startPoint x: 695, startPoint y: 321, endPoint x: 802, endPoint y: 475, distance: 188.2
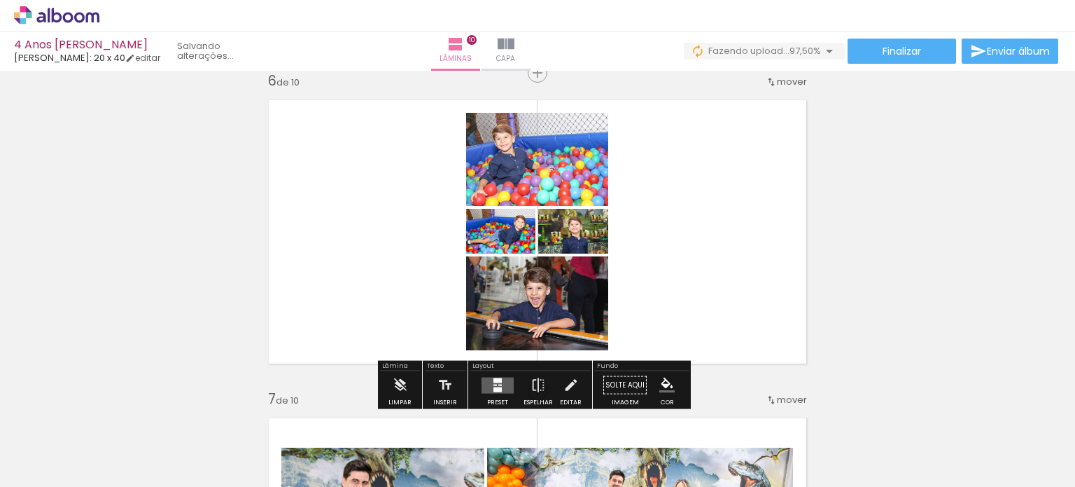
scroll to position [0, 2179]
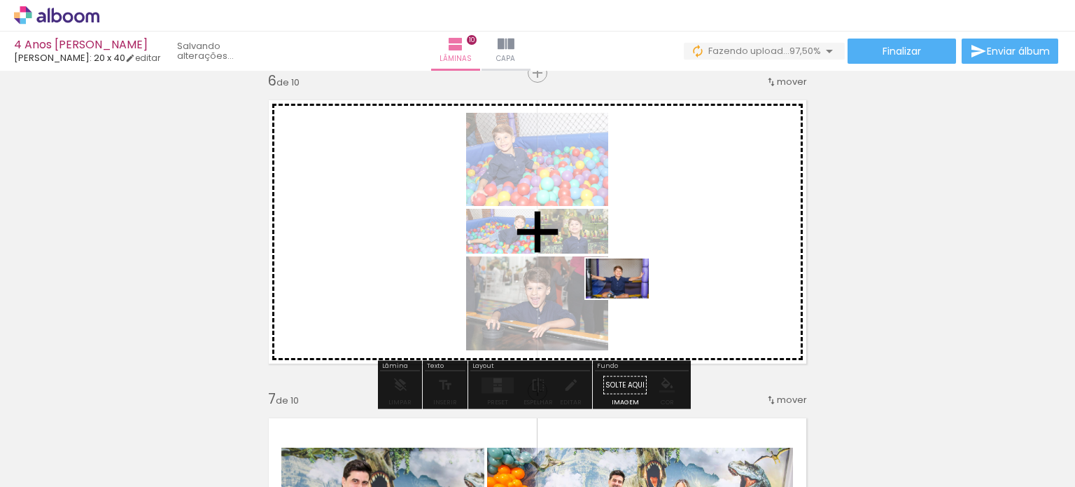
drag, startPoint x: 1017, startPoint y: 434, endPoint x: 628, endPoint y: 300, distance: 410.9
click at [628, 300] on quentale-workspace at bounding box center [537, 243] width 1075 height 487
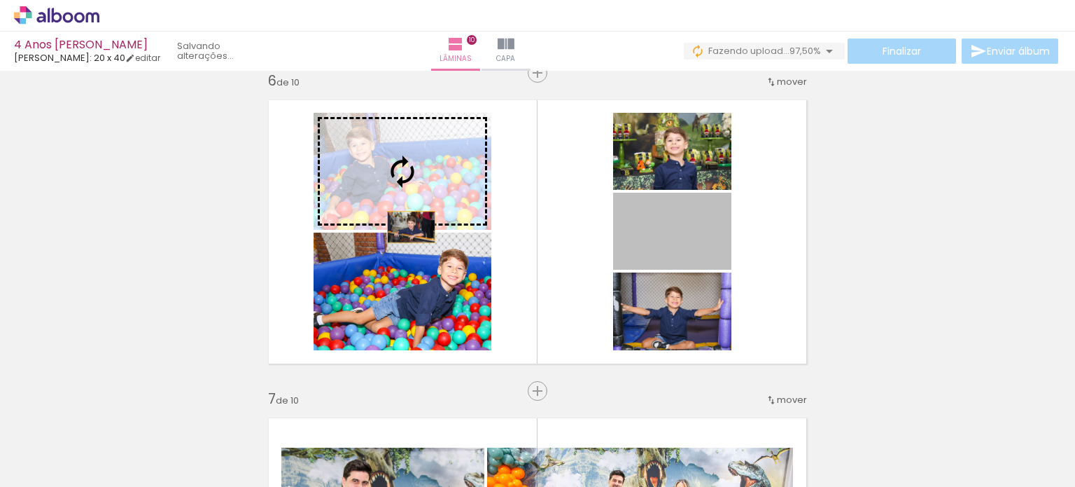
drag, startPoint x: 687, startPoint y: 246, endPoint x: 406, endPoint y: 227, distance: 281.4
click at [0, 0] on slot at bounding box center [0, 0] width 0 height 0
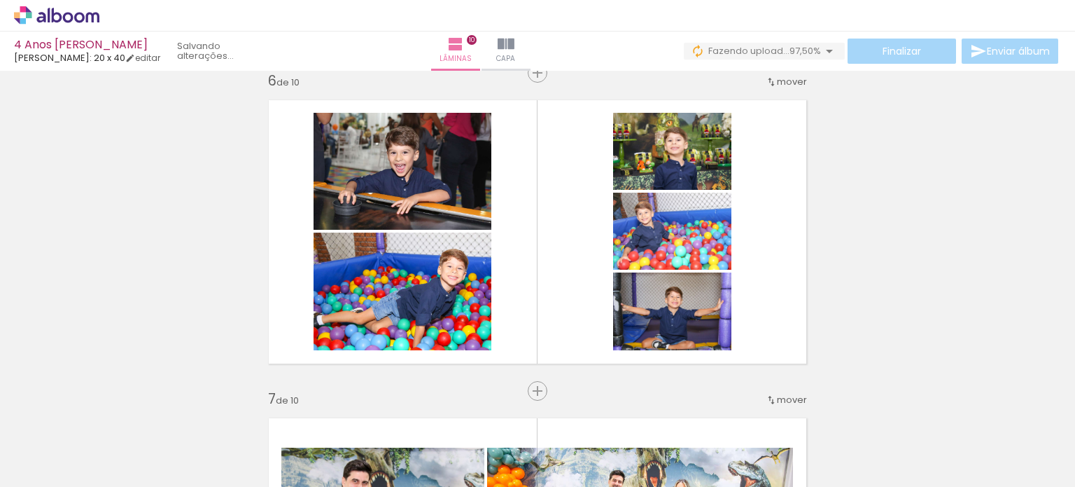
scroll to position [0, 2179]
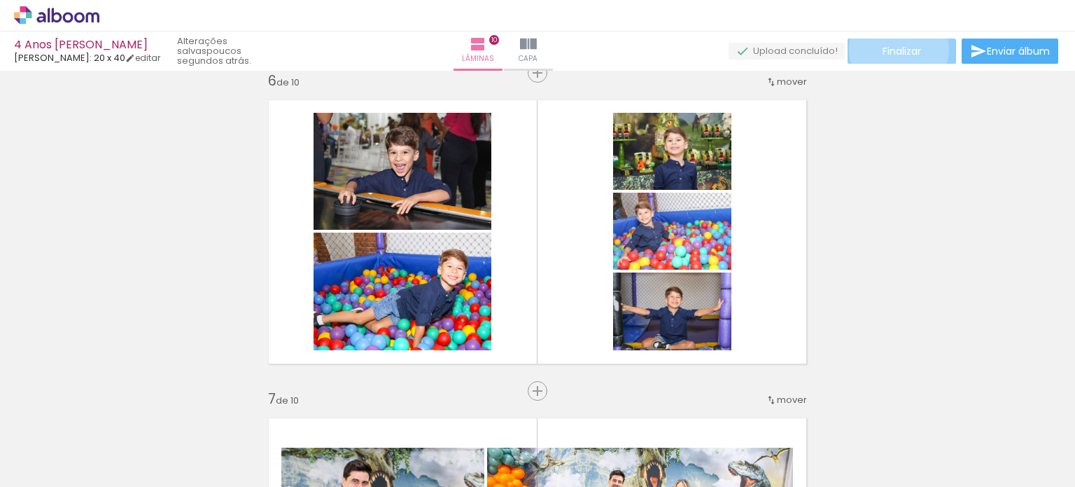
click at [894, 49] on span "Finalizar" at bounding box center [902, 51] width 39 height 10
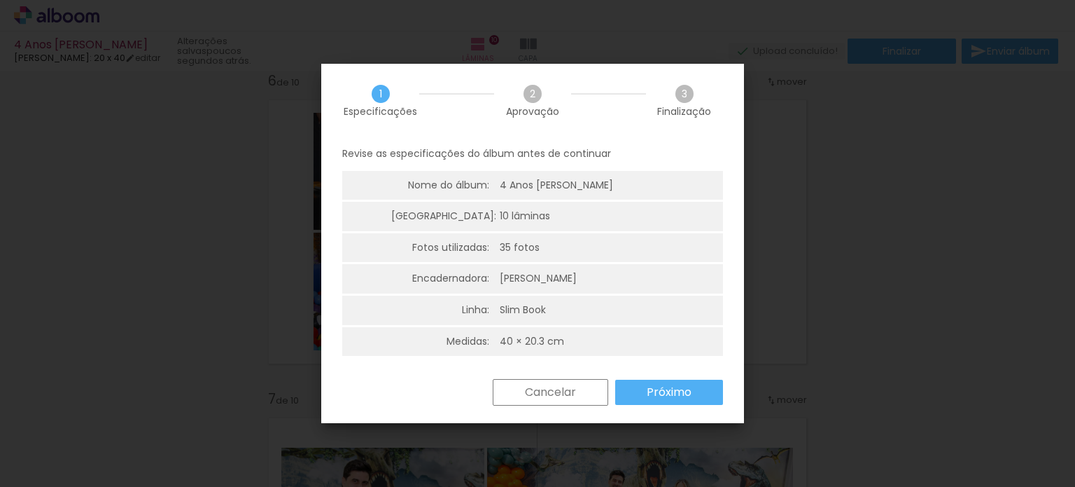
click at [0, 0] on slot "Próximo" at bounding box center [0, 0] width 0 height 0
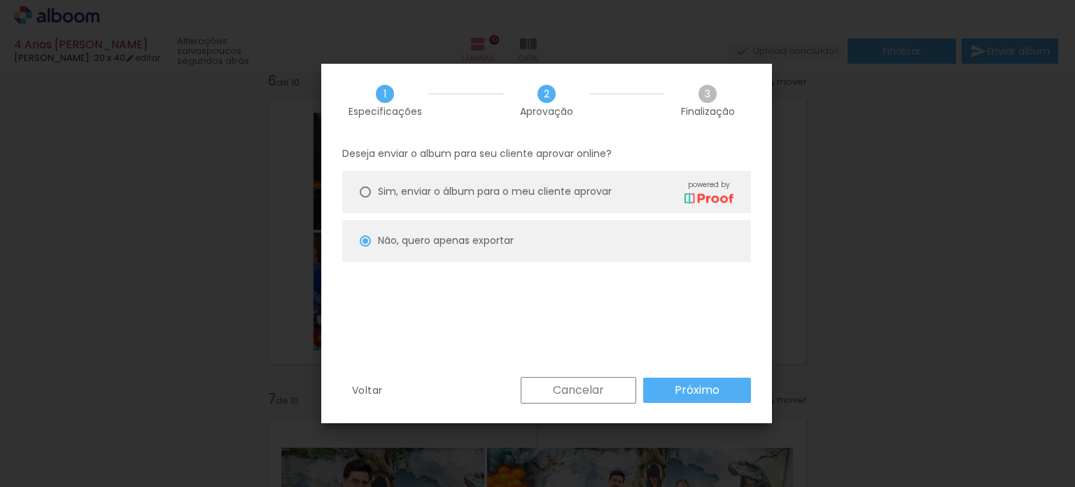
click at [0, 0] on slot "Próximo" at bounding box center [0, 0] width 0 height 0
type input "Alta, 300 DPI"
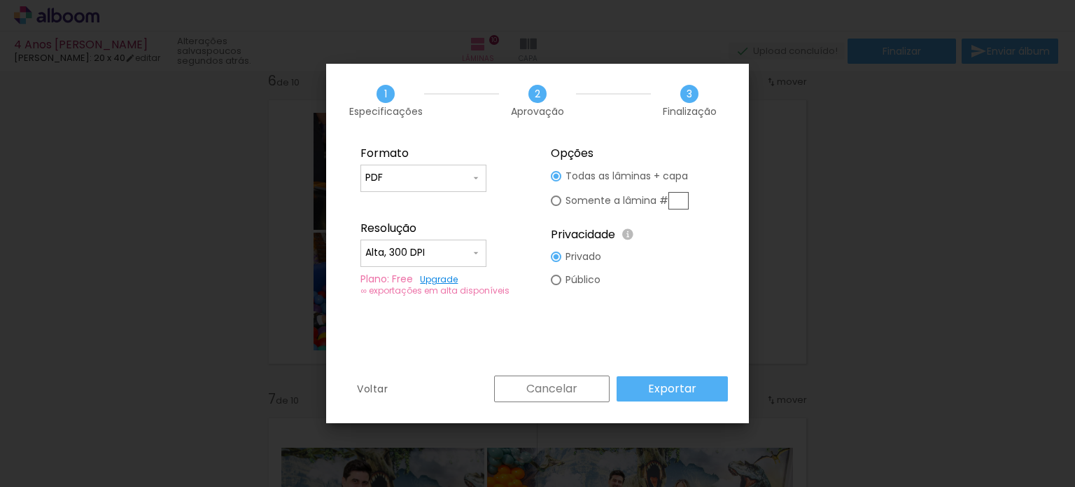
click at [0, 0] on slot "Exportar" at bounding box center [0, 0] width 0 height 0
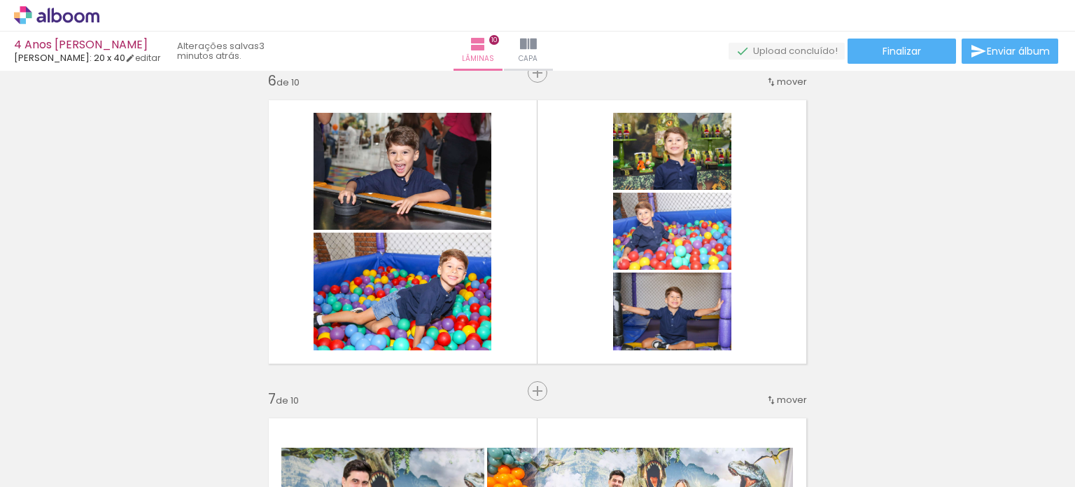
scroll to position [0, 2179]
